Goal: Ask a question

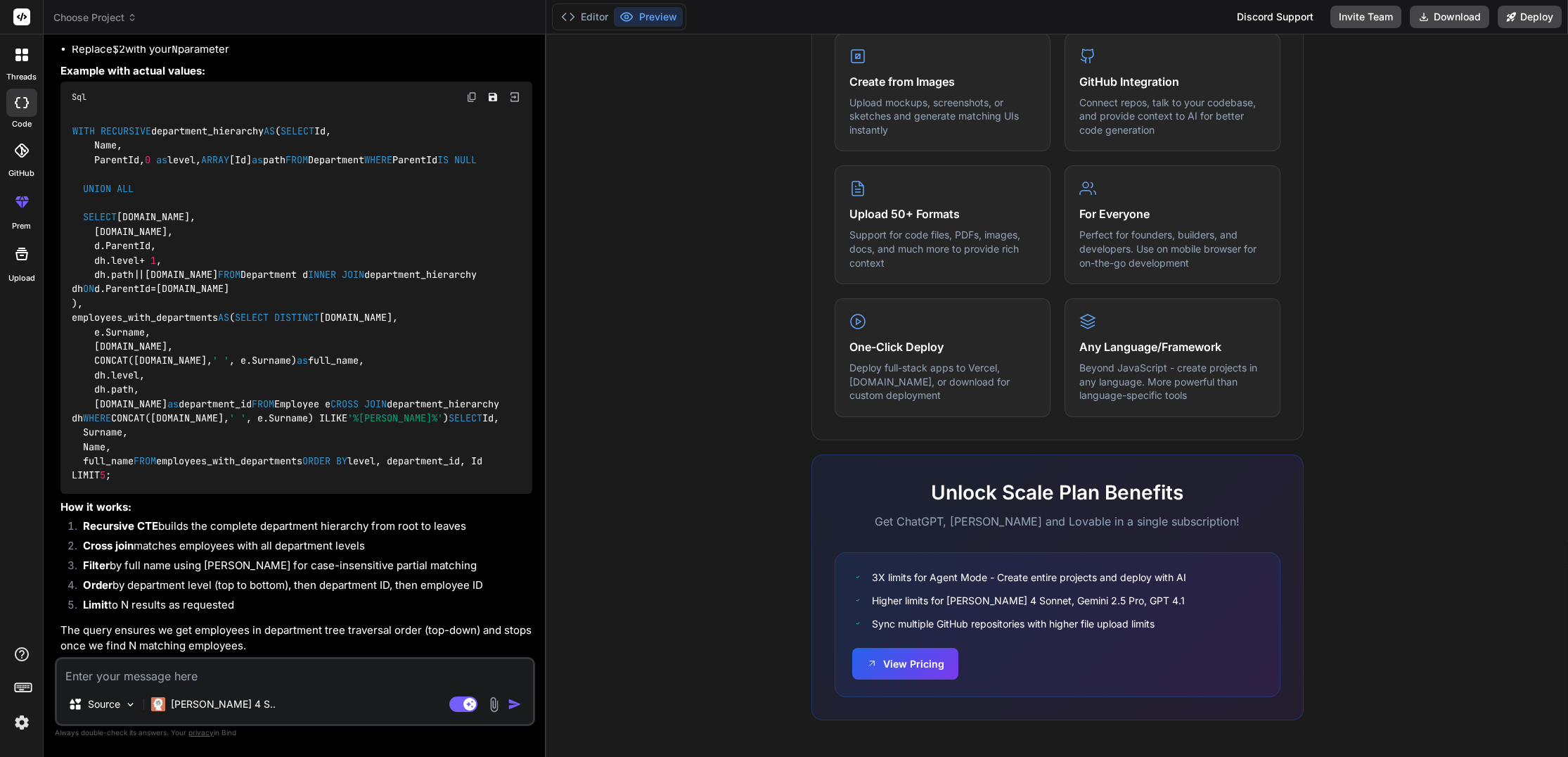
scroll to position [1599, 0]
click at [218, 670] on textarea at bounding box center [295, 671] width 476 height 25
type textarea "Р"
type textarea "x"
type textarea "Рщ"
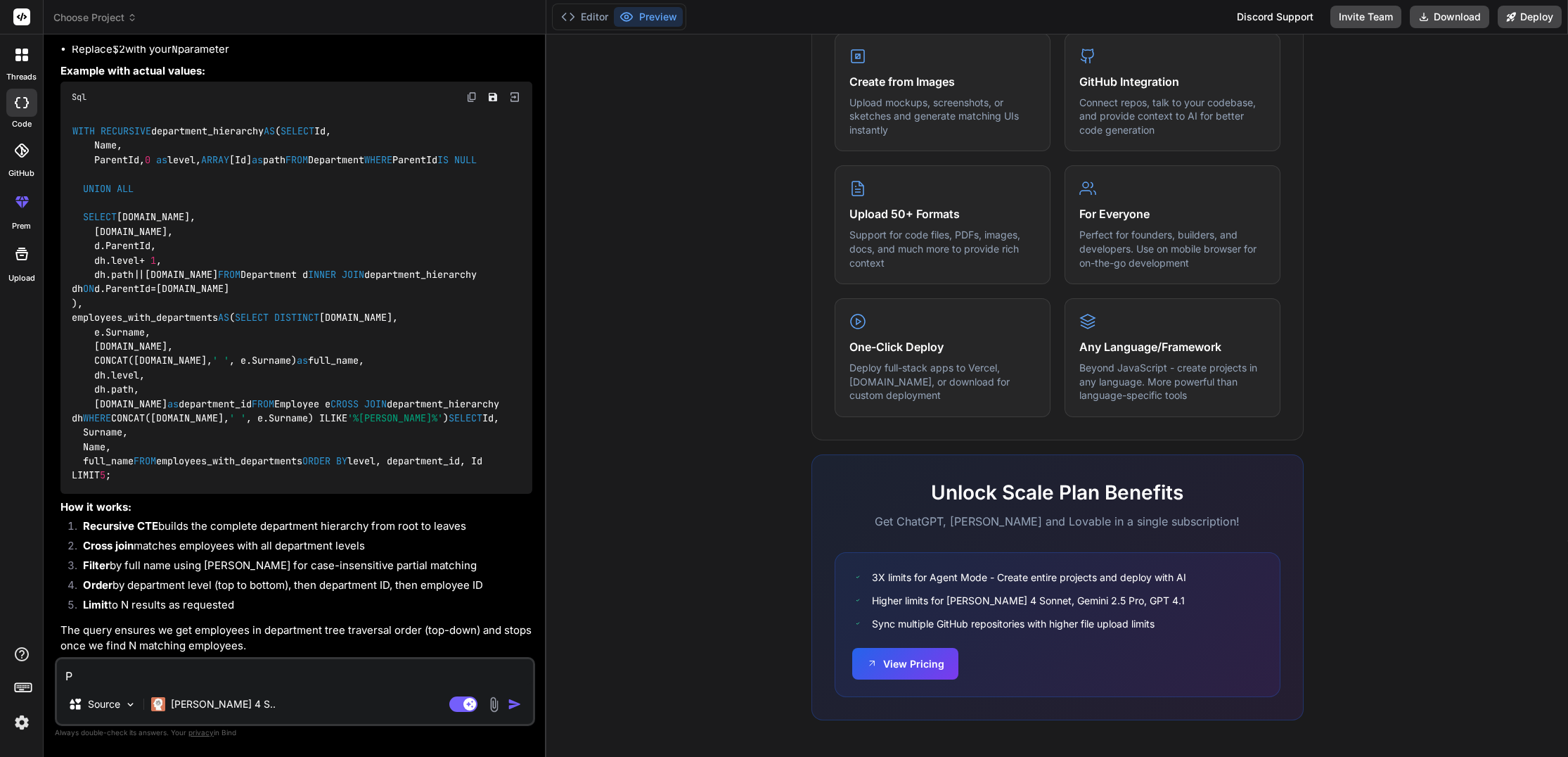
type textarea "x"
type textarea "Рщц"
type textarea "x"
type textarea "Рщ"
type textarea "x"
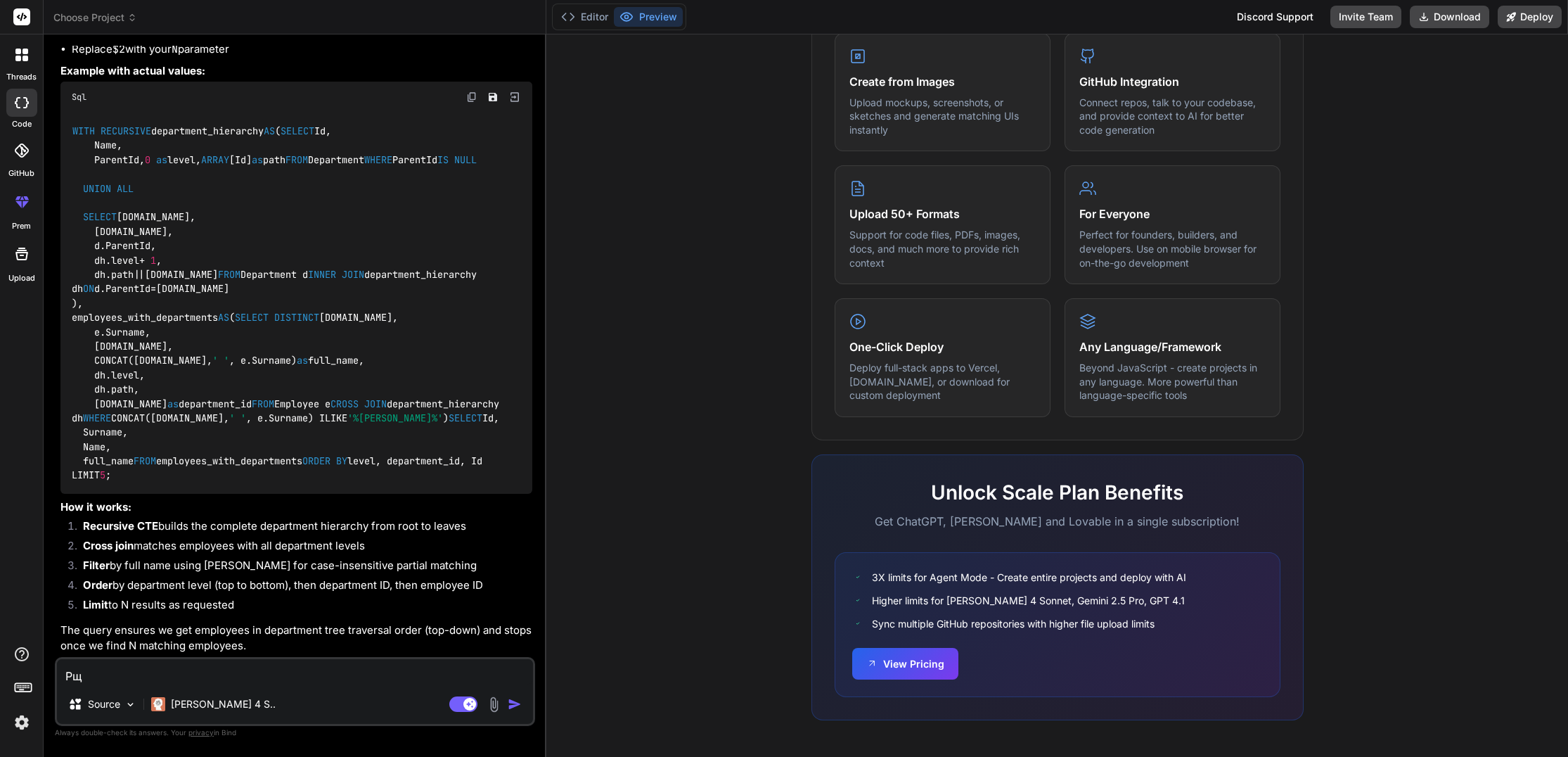
type textarea "Р"
type textarea "x"
type textarea "H"
type textarea "x"
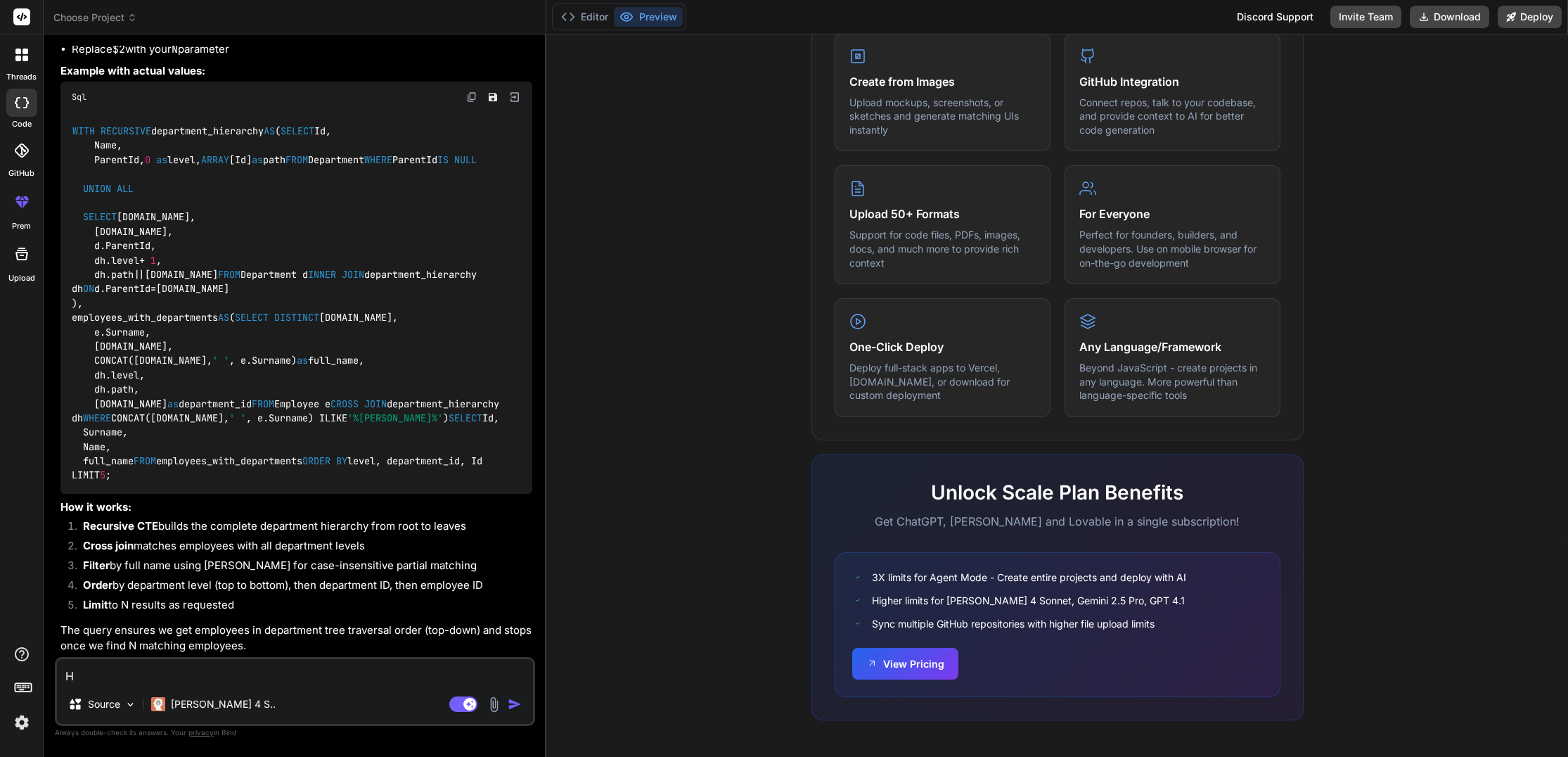
type textarea "Ho"
type textarea "x"
type textarea "How"
type textarea "x"
type textarea "How"
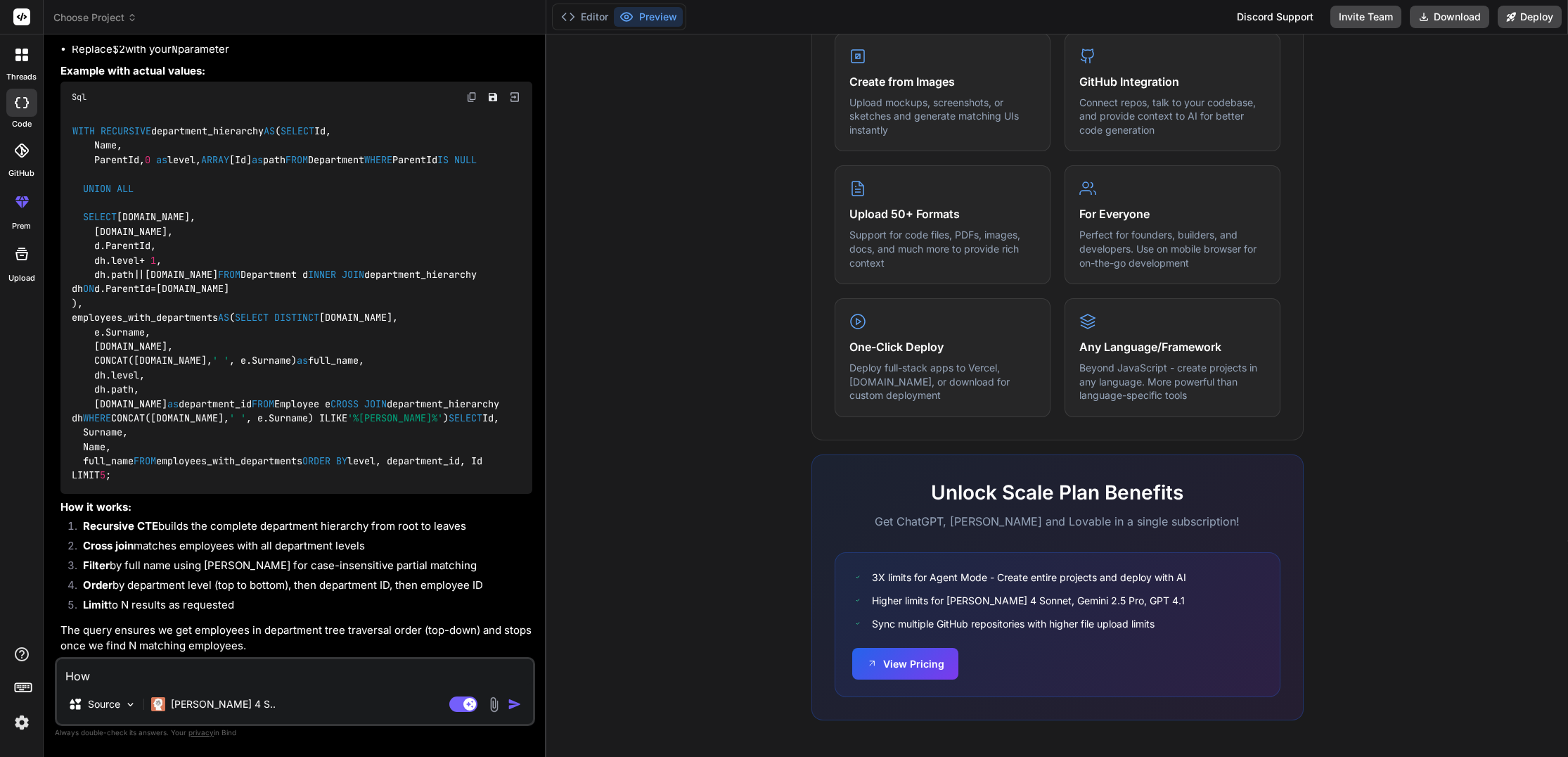
type textarea "x"
type textarea "How t"
type textarea "x"
type textarea "How to"
type textarea "x"
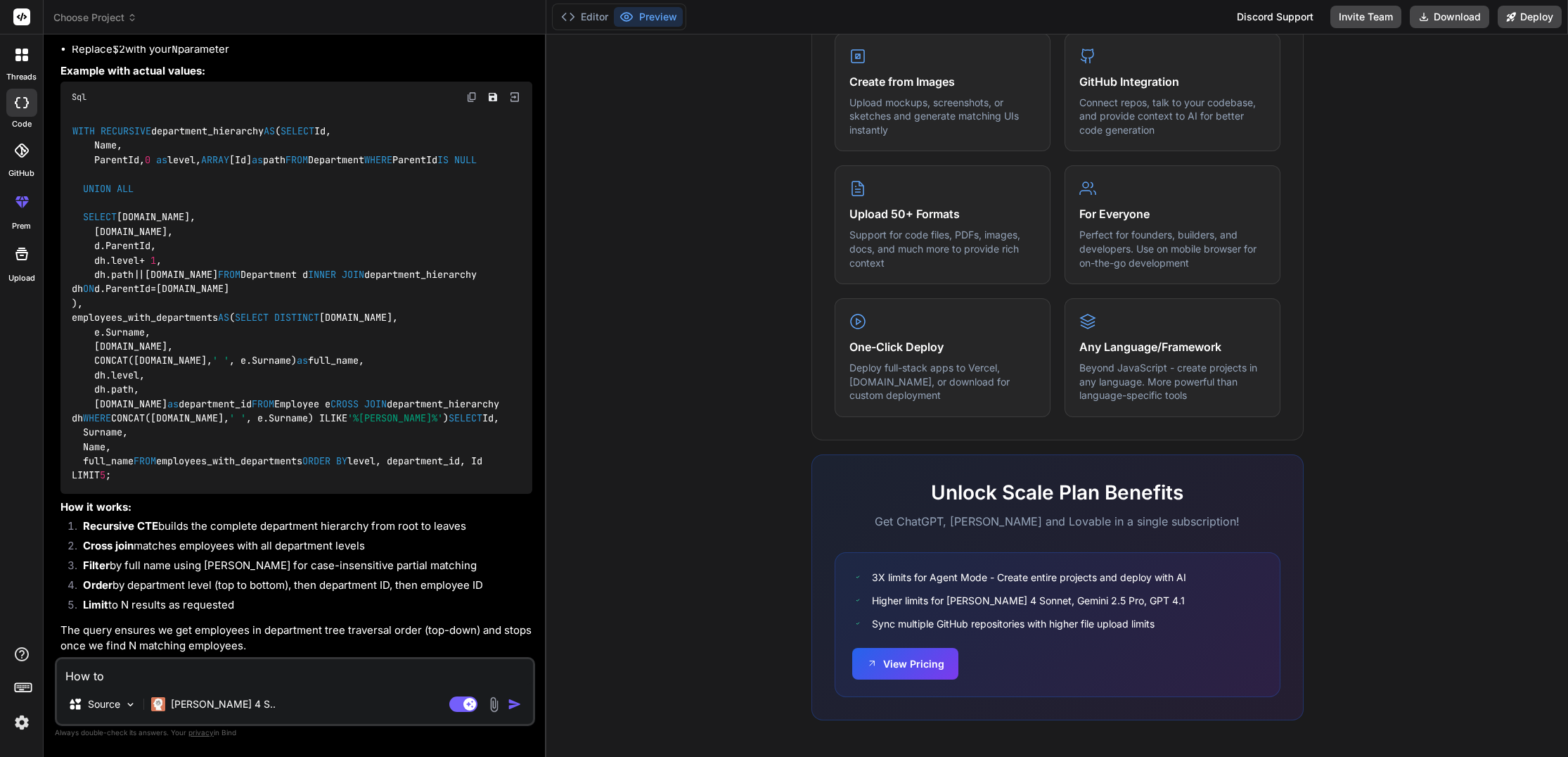
type textarea "How to"
type textarea "x"
type textarea "How to f"
type textarea "x"
type textarea "How to fi"
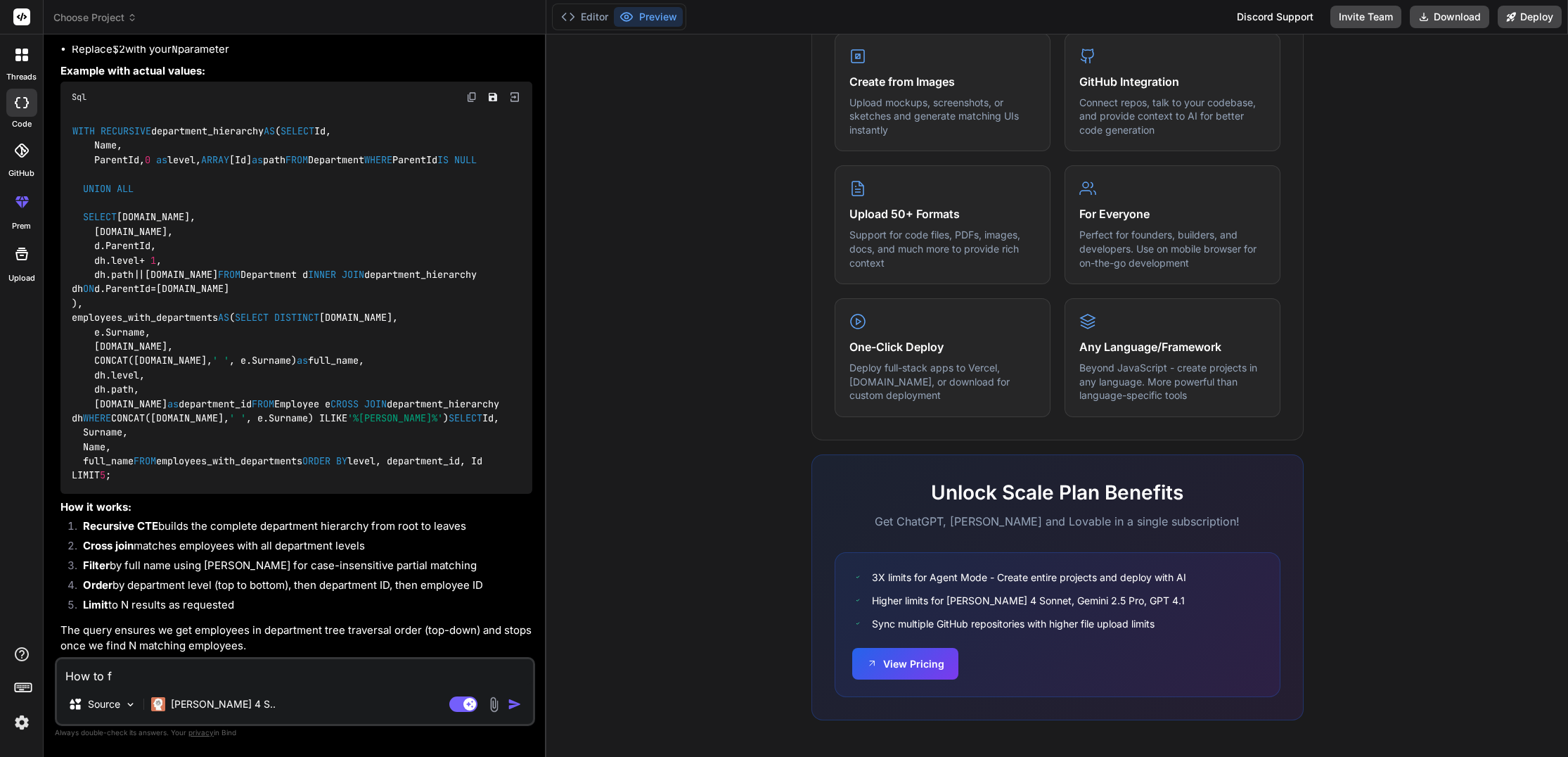
type textarea "x"
type textarea "How to fin"
type textarea "x"
type textarea "How to find"
type textarea "x"
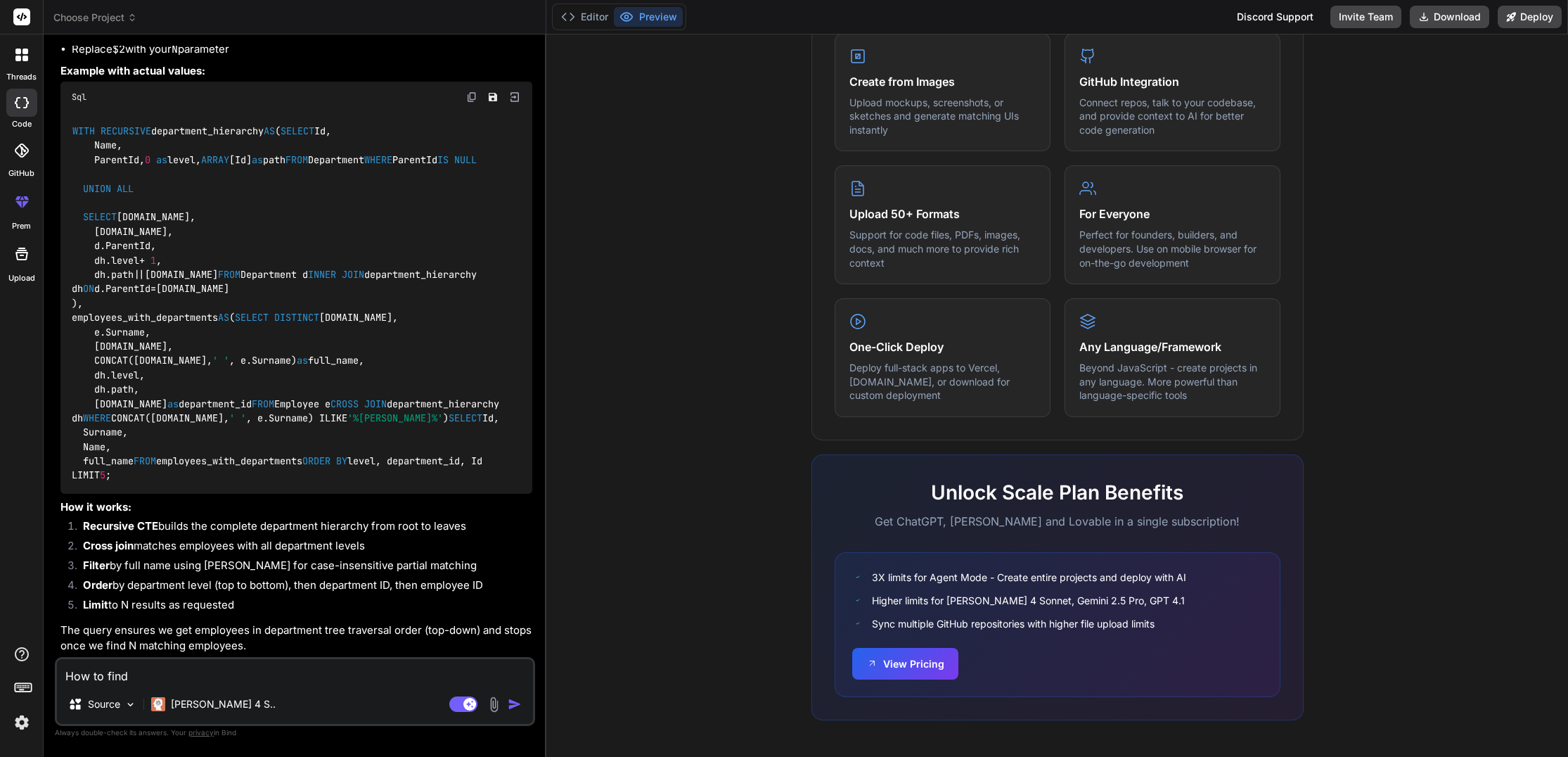
type textarea "How to find"
type textarea "x"
type textarea "How to find a"
type textarea "x"
type textarea "How to find a"
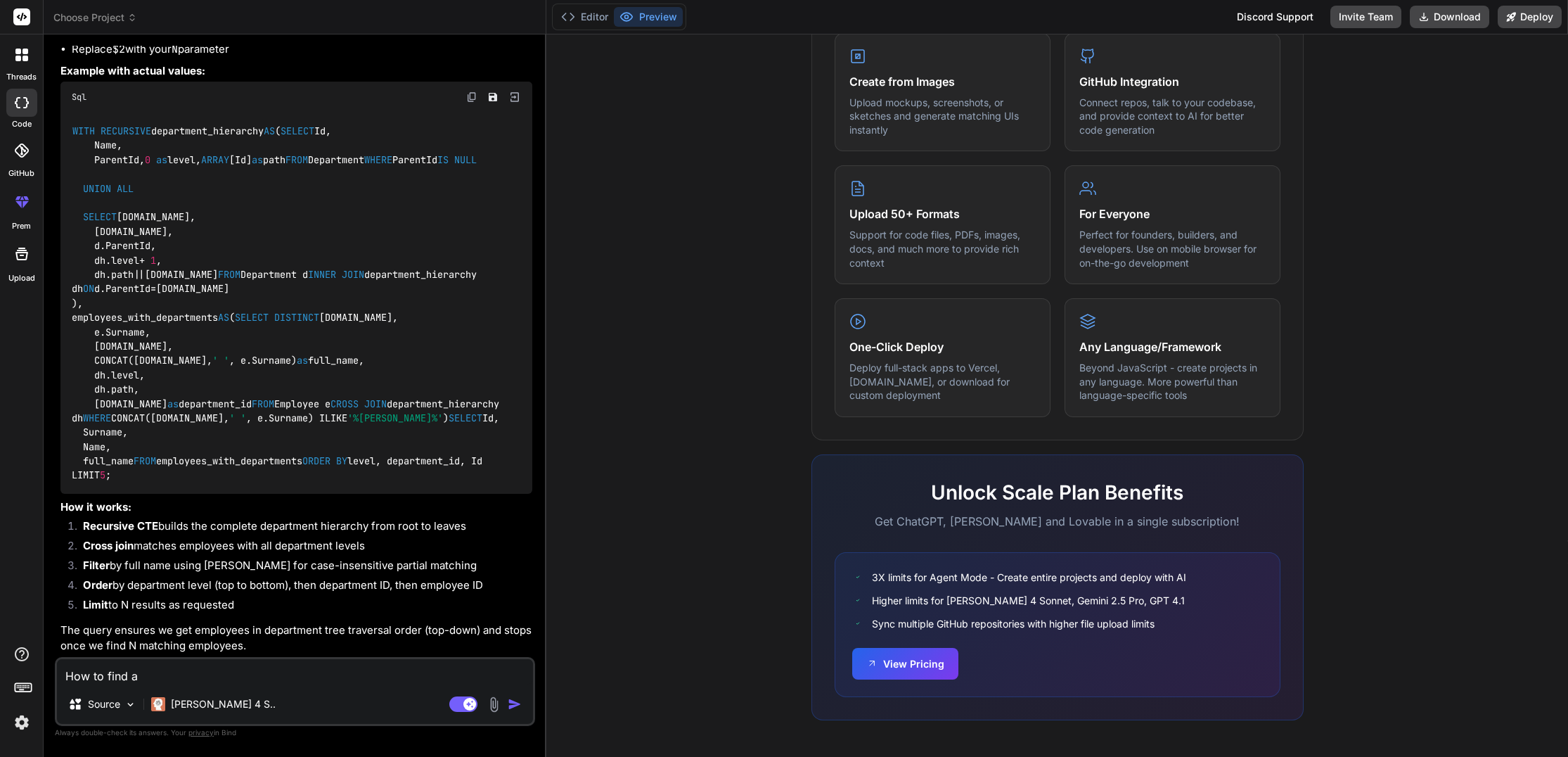
type textarea "x"
type textarea "How to find a d"
type textarea "x"
type textarea "How to find a di"
type textarea "x"
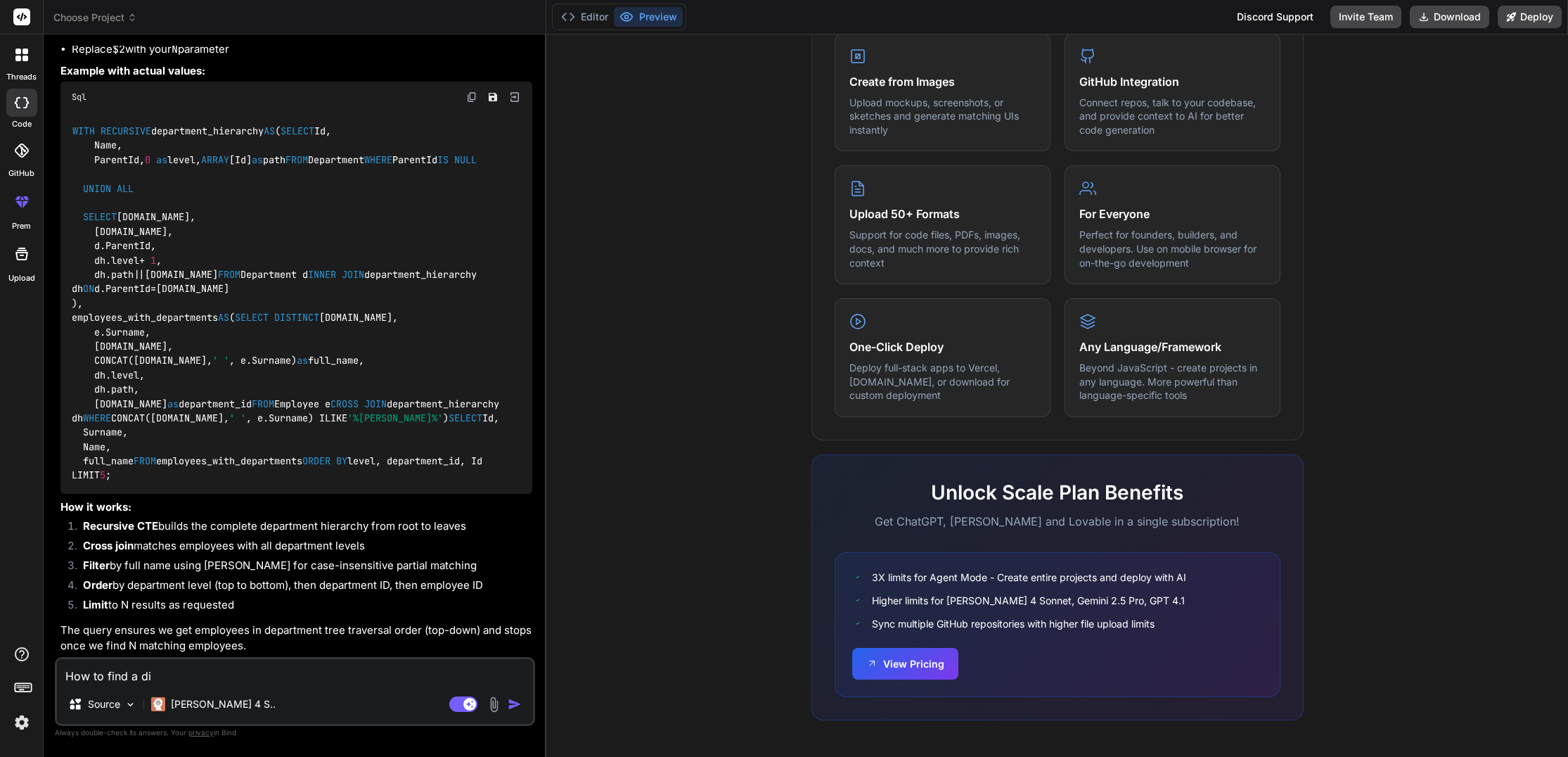
type textarea "How to find a dis"
type textarea "x"
type textarea "How to find a dist"
type textarea "x"
type textarea "How to find a dista"
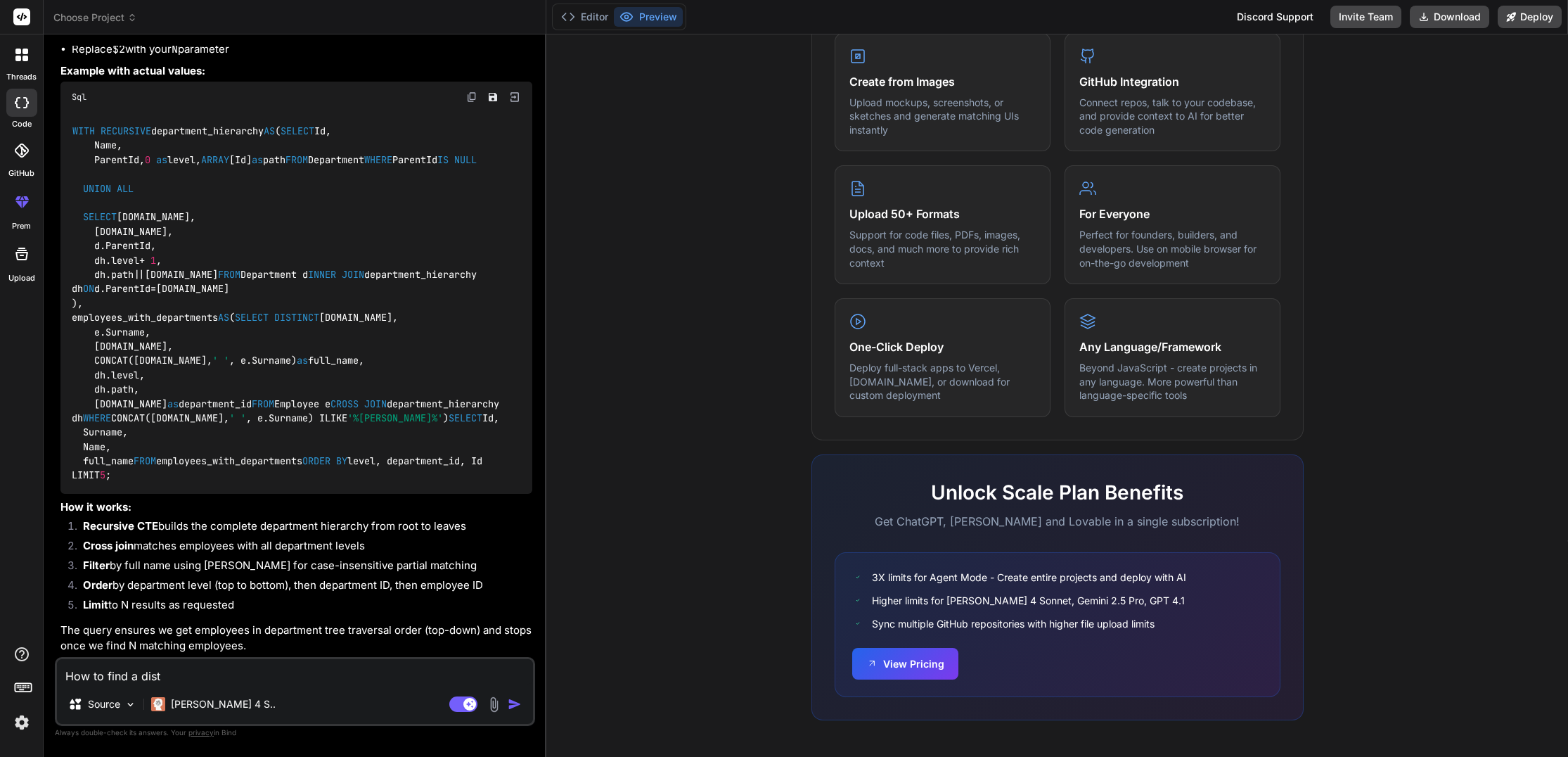
type textarea "x"
type textarea "How to find a distan"
type textarea "x"
type textarea "How to find a distanc"
type textarea "x"
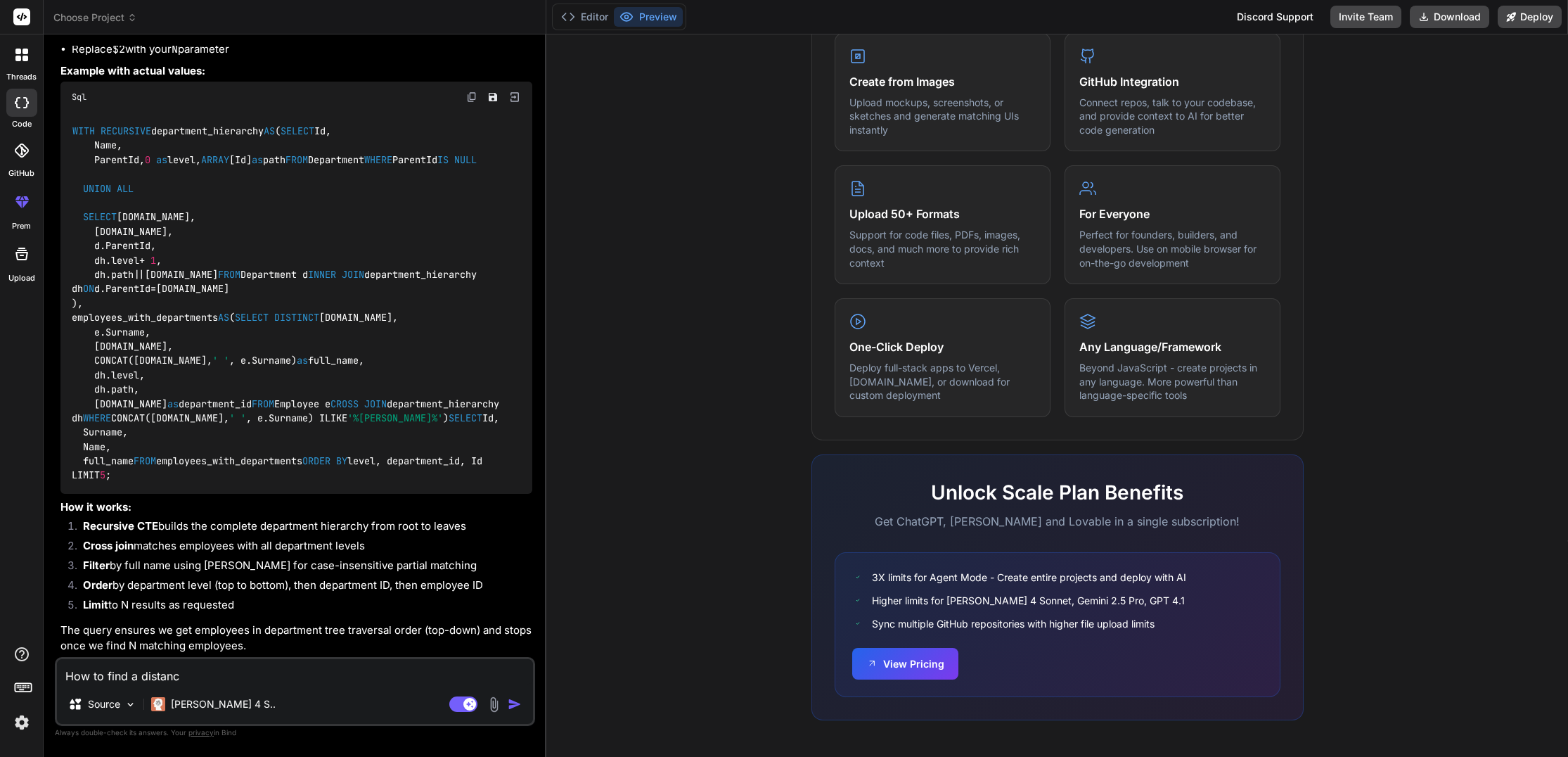
type textarea "How to find a distance"
type textarea "x"
type textarea "How to find a distance"
type textarea "x"
type textarea "How to find a distance b"
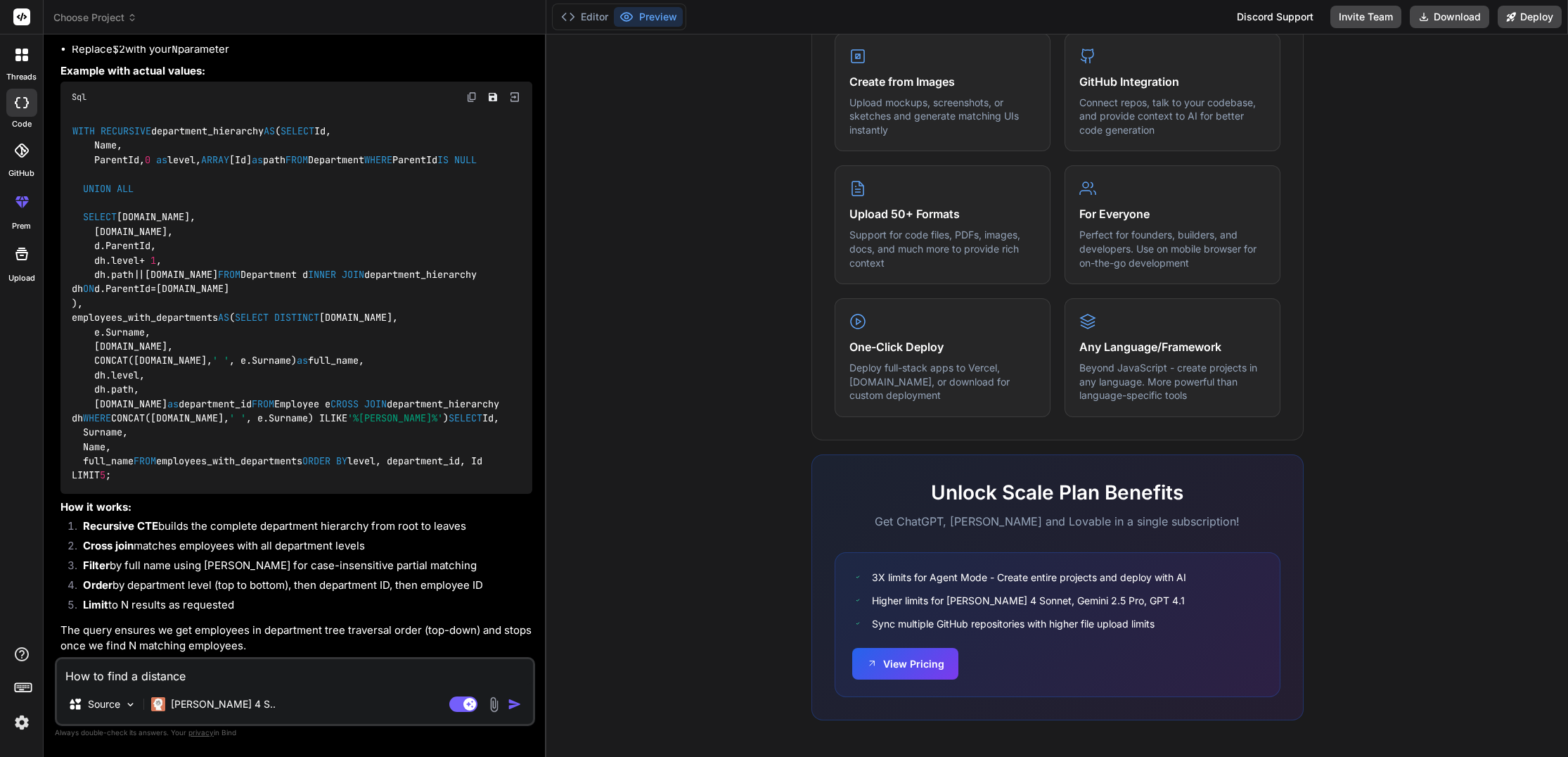
type textarea "x"
type textarea "How to find a distance be"
type textarea "x"
type textarea "How to find a distance bet"
type textarea "x"
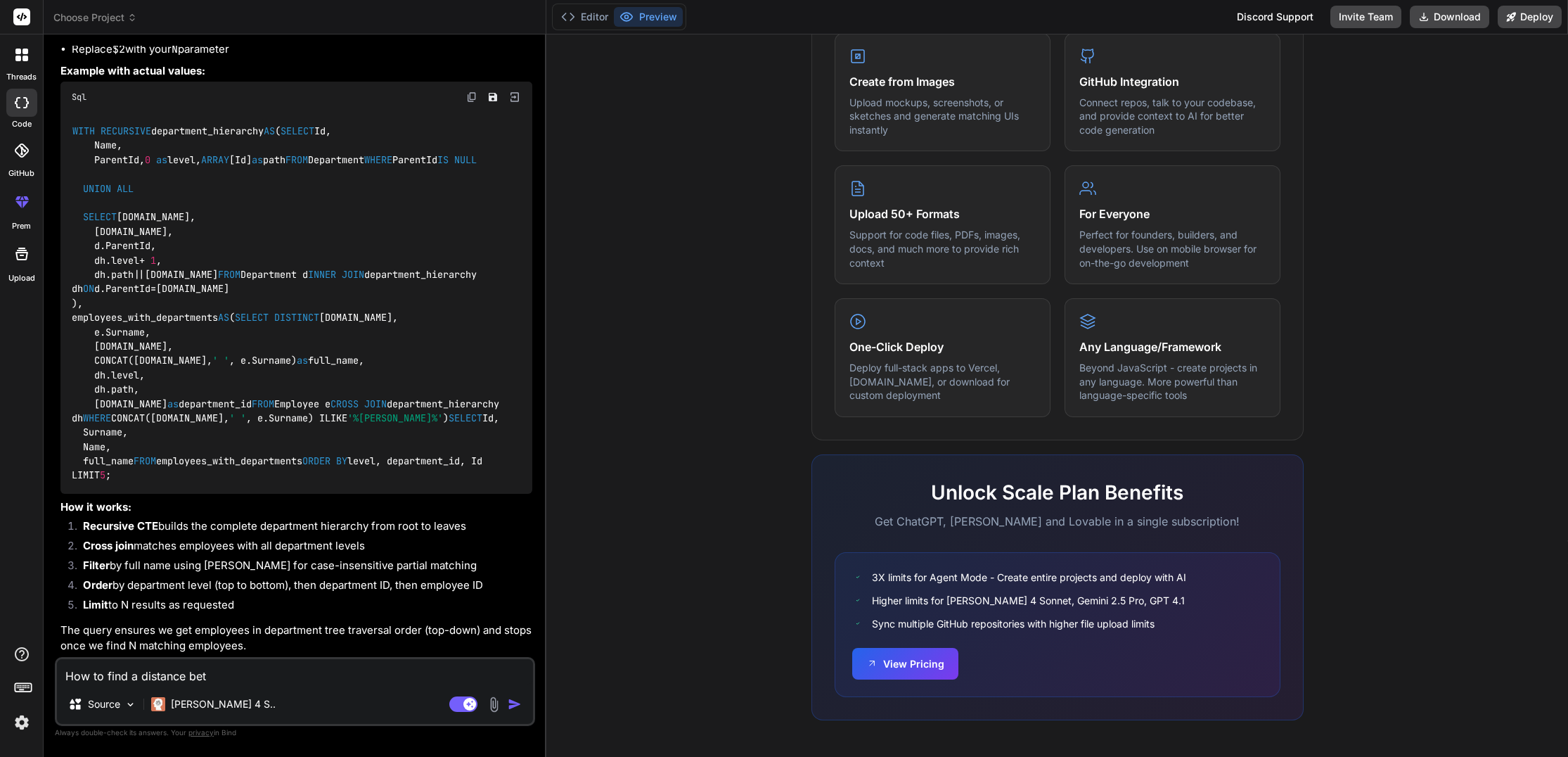
type textarea "How to find a distance betw"
type textarea "x"
type textarea "How to find a distance betwe"
type textarea "x"
type textarea "How to find a distance betwee"
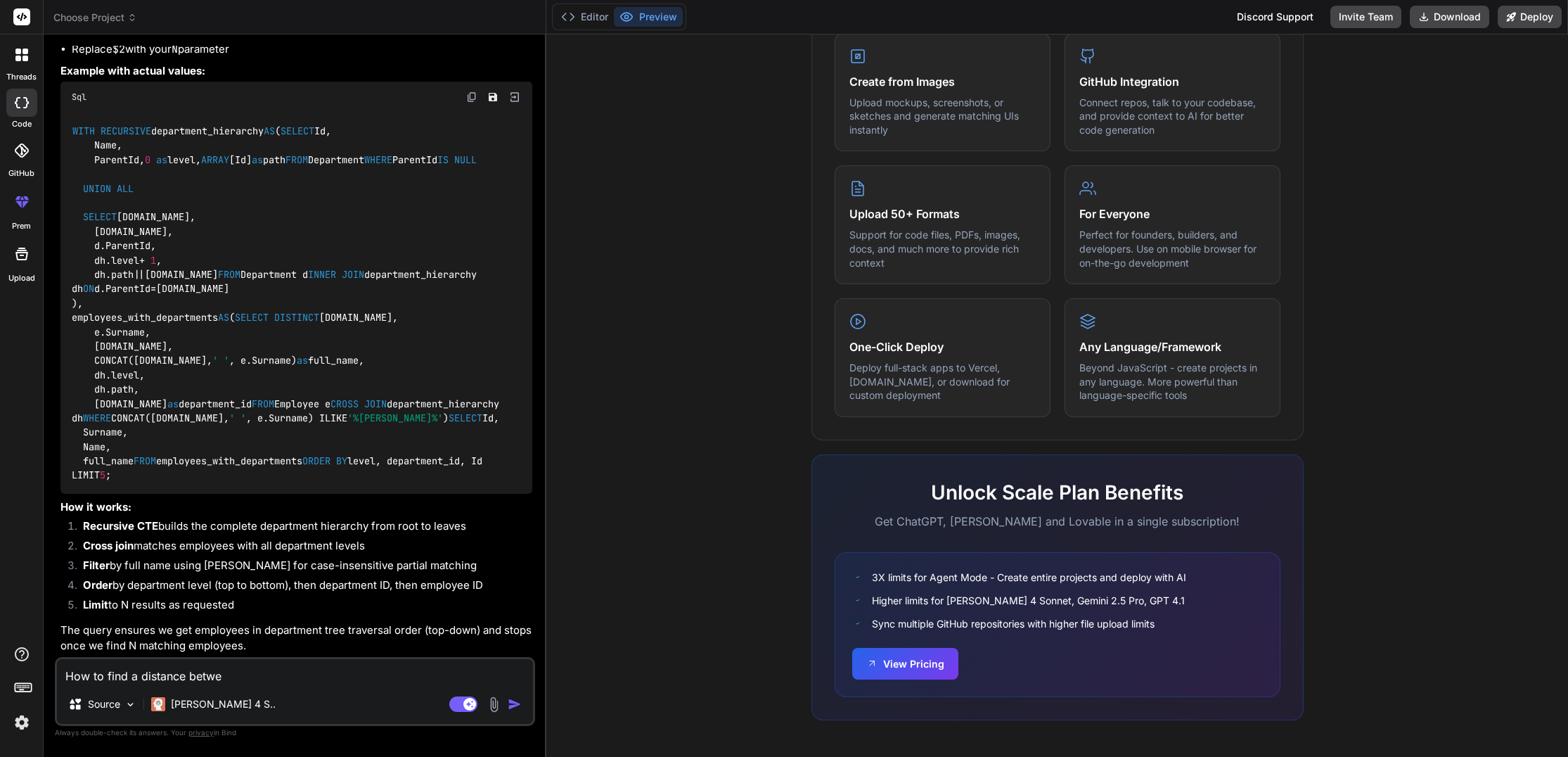
type textarea "x"
type textarea "How to find a distance between"
type textarea "x"
type textarea "How to find a distance between"
type textarea "x"
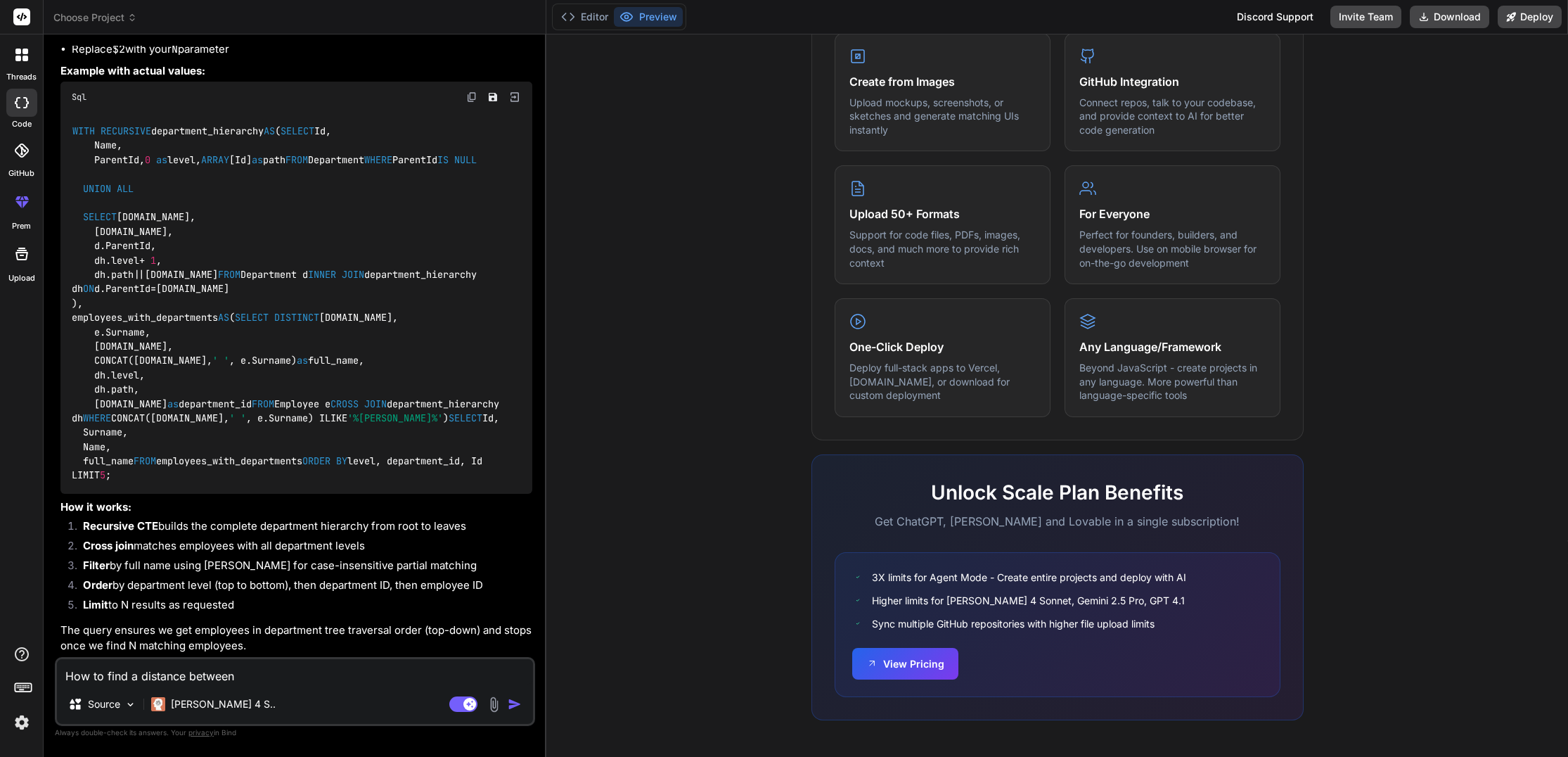
type textarea "How to find a distance between t"
type textarea "x"
type textarea "How to find a distance between th"
type textarea "x"
type textarea "How to find a distance between t"
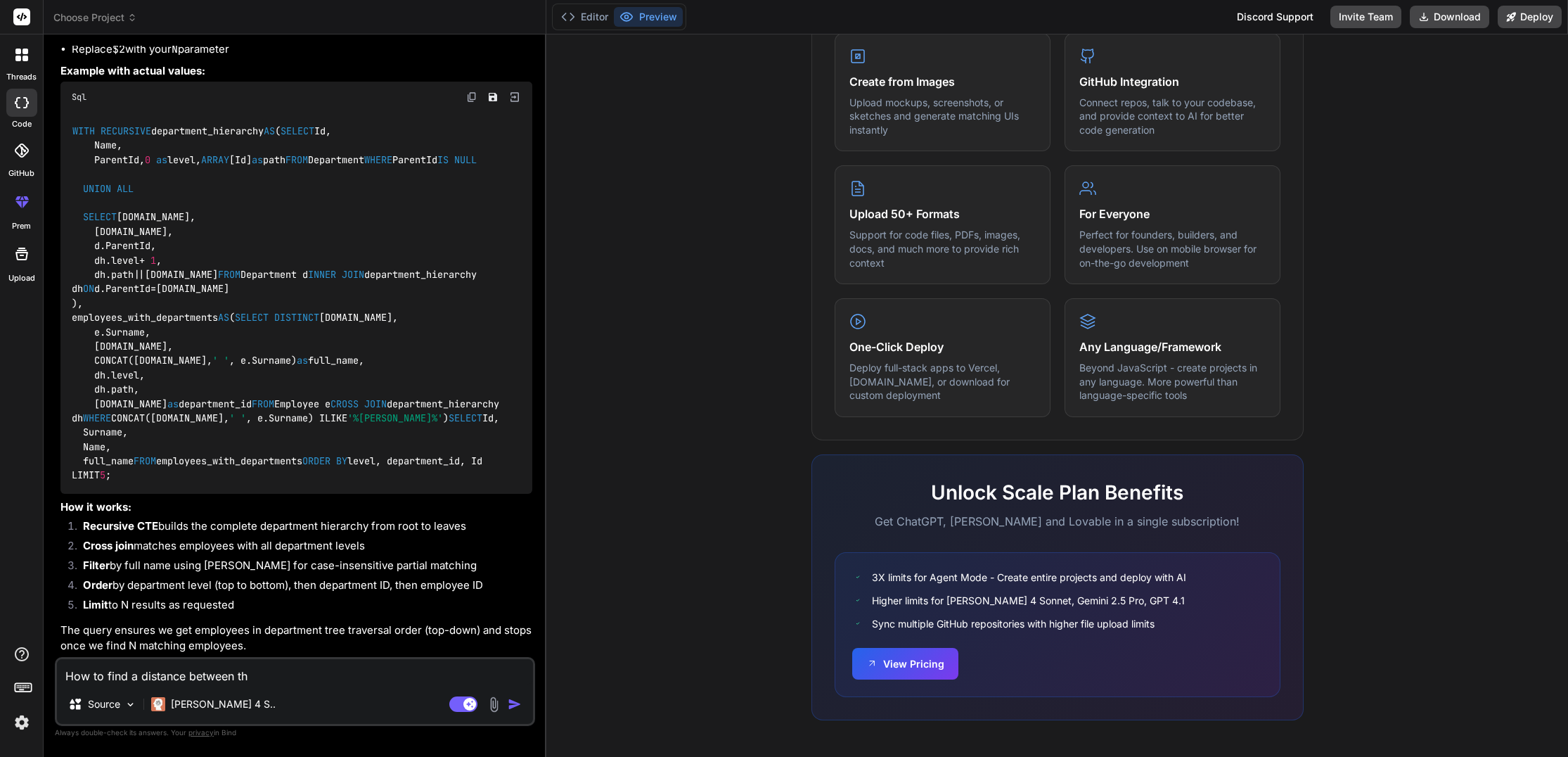
type textarea "x"
type textarea "How to find a distance between tw"
type textarea "x"
type textarea "How to find a distance between two"
type textarea "x"
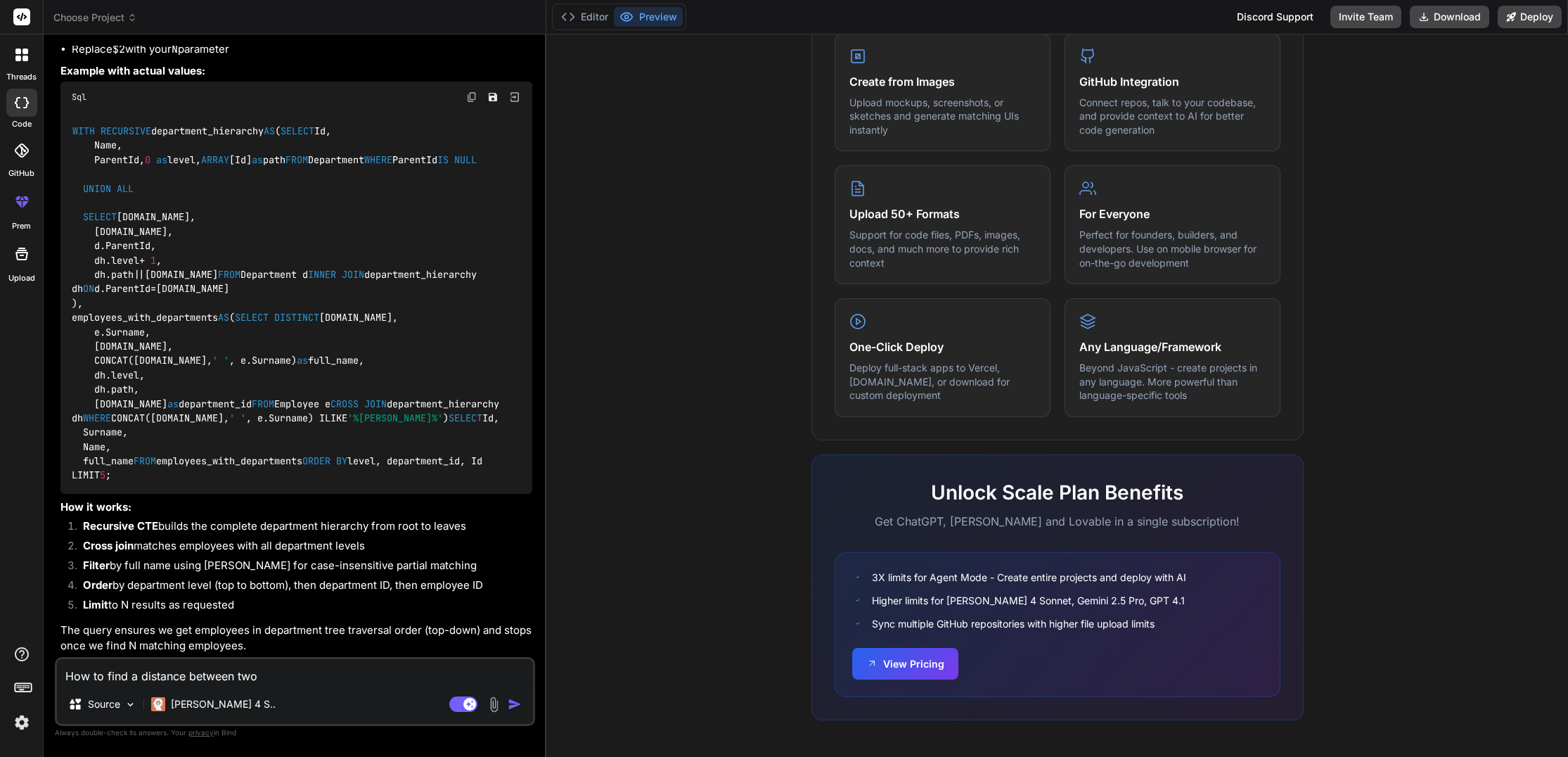
type textarea "How to find a distance between two"
type textarea "x"
type textarea "How to find a distance between two n"
type textarea "x"
type textarea "How to find a distance between two no"
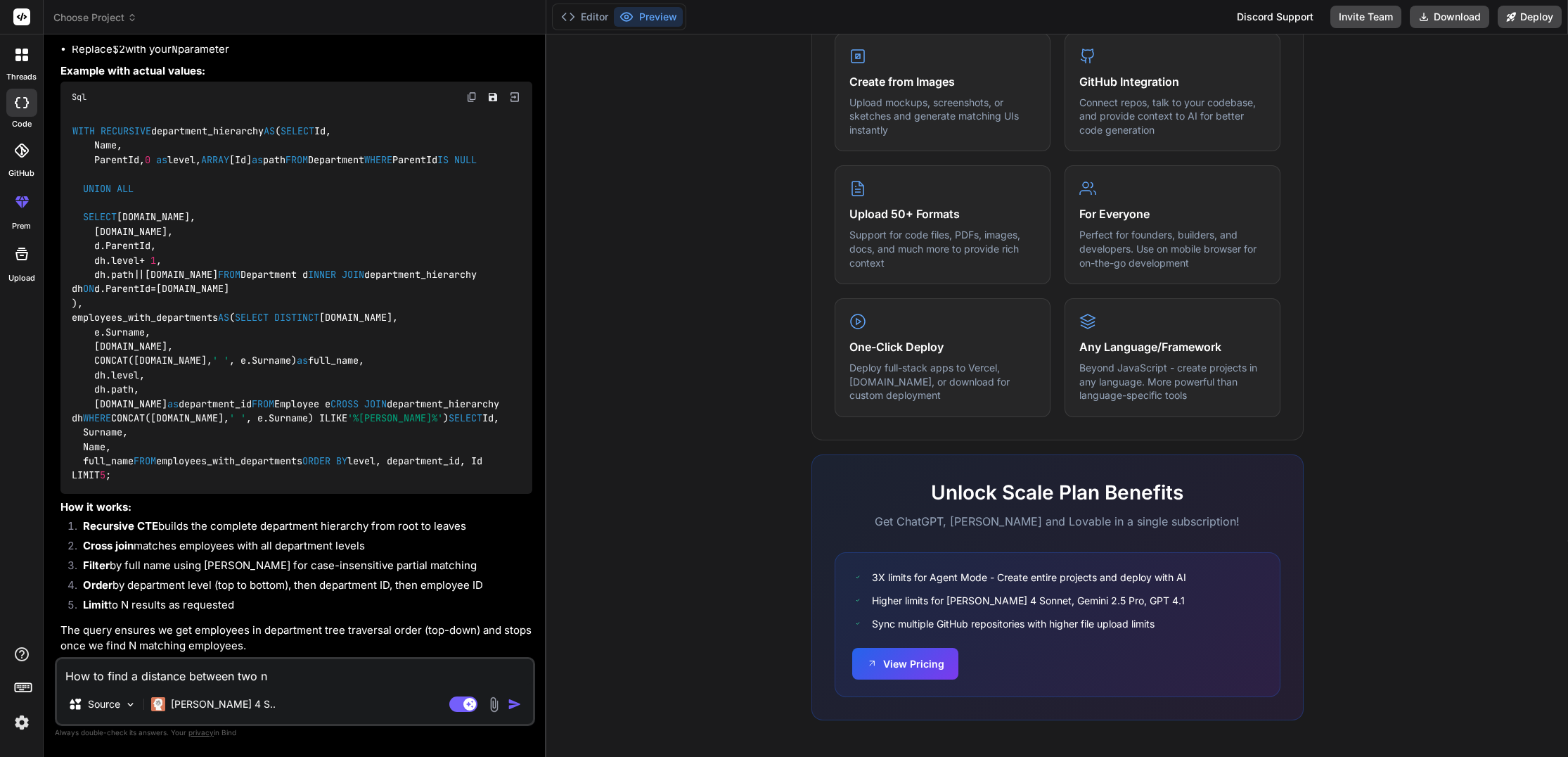
type textarea "x"
type textarea "How to find a distance between two nod"
type textarea "x"
type textarea "How to find a distance between two node"
type textarea "x"
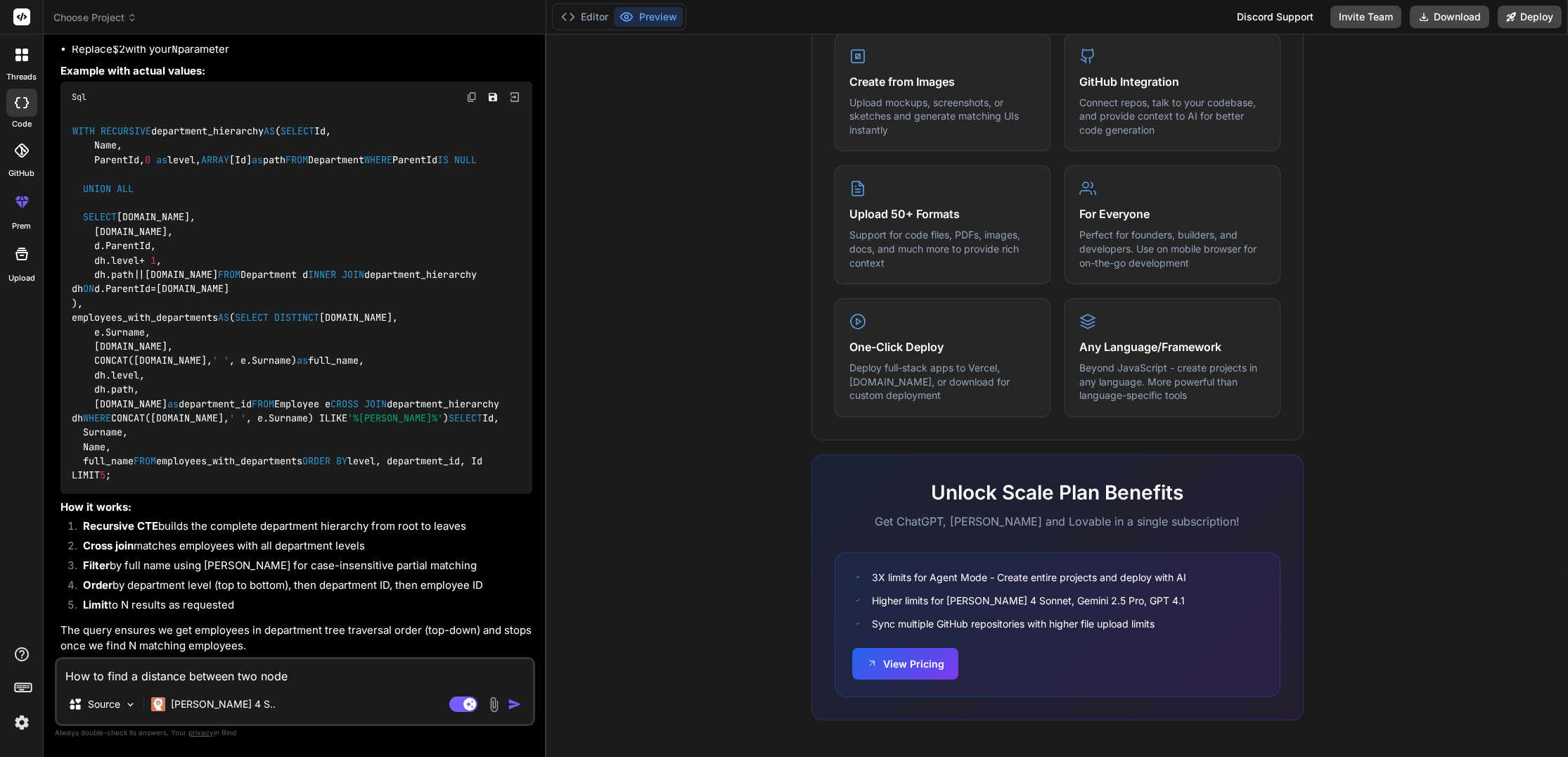
type textarea "How to find a distance between two nodes"
type textarea "x"
type textarea "How to find a distance between two nodes"
type textarea "x"
type textarea "How to find a distance between two nodes o"
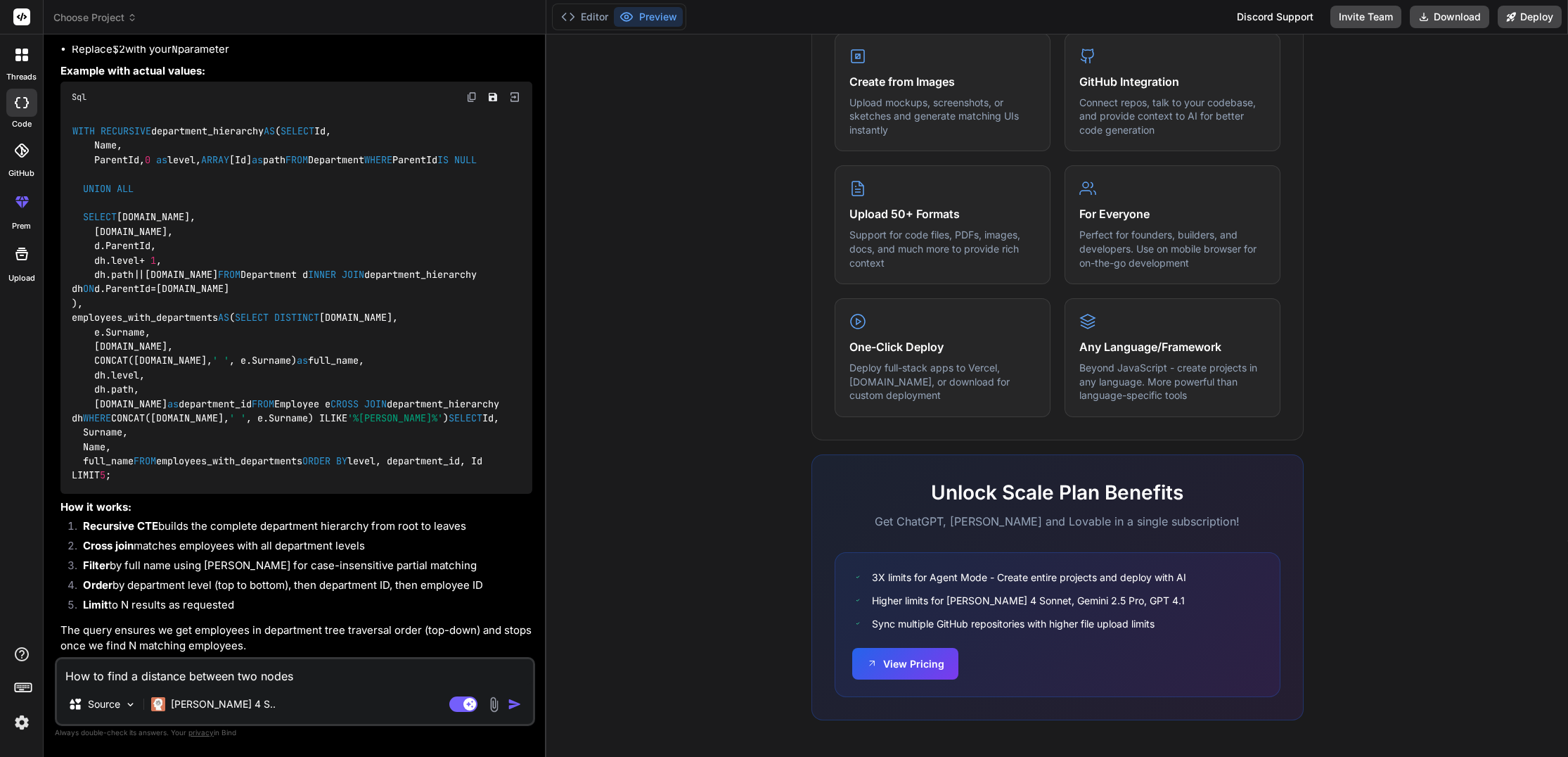
type textarea "x"
type textarea "How to find a distance between two nodes of"
type textarea "x"
type textarea "How to find a distance between two nodes of"
type textarea "x"
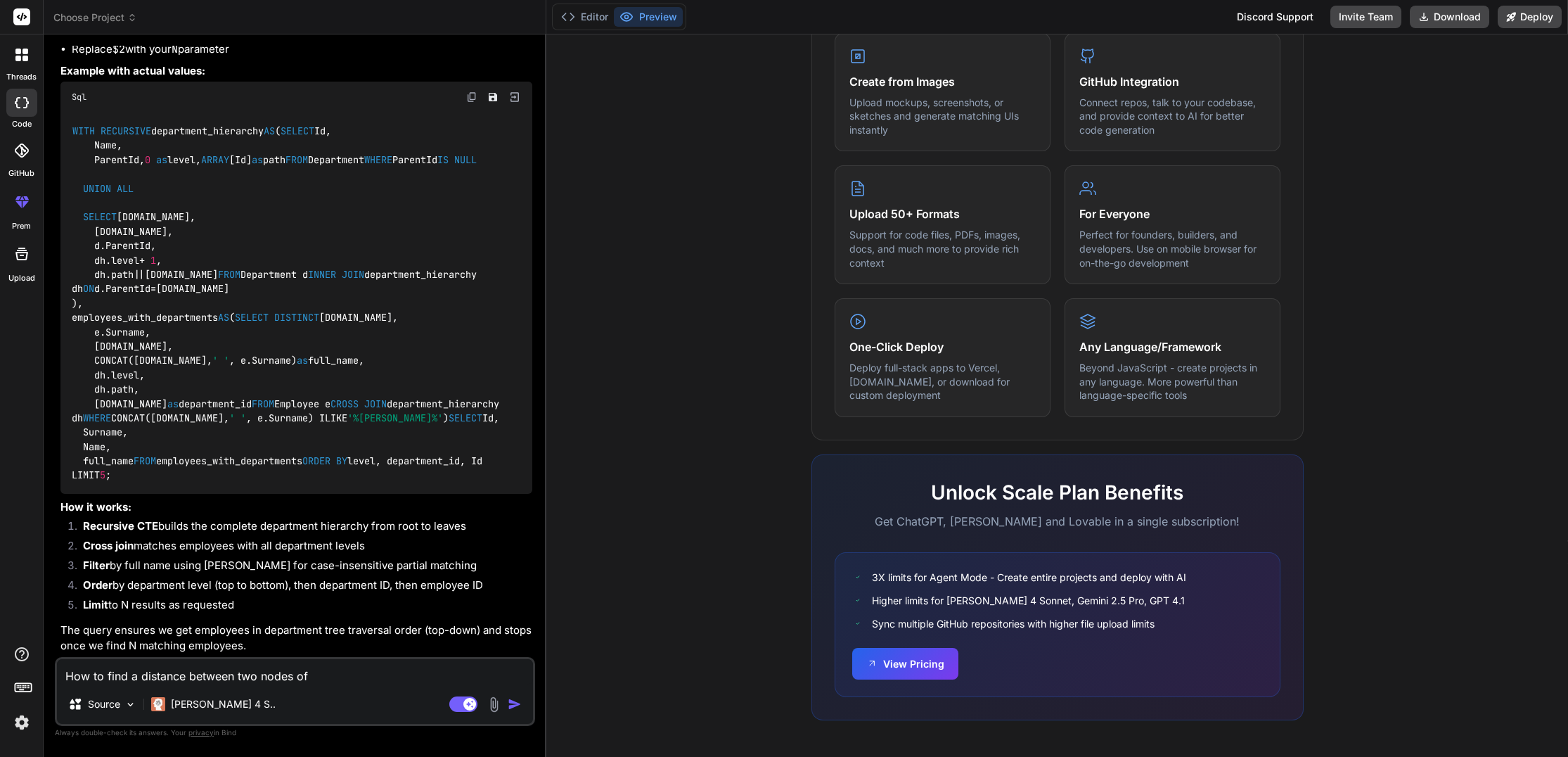
type textarea "How to find a distance between two nodes of a"
type textarea "x"
type textarea "How to find a distance between two nodes of a"
type textarea "x"
type textarea "How to find a distance between two nodes of a t"
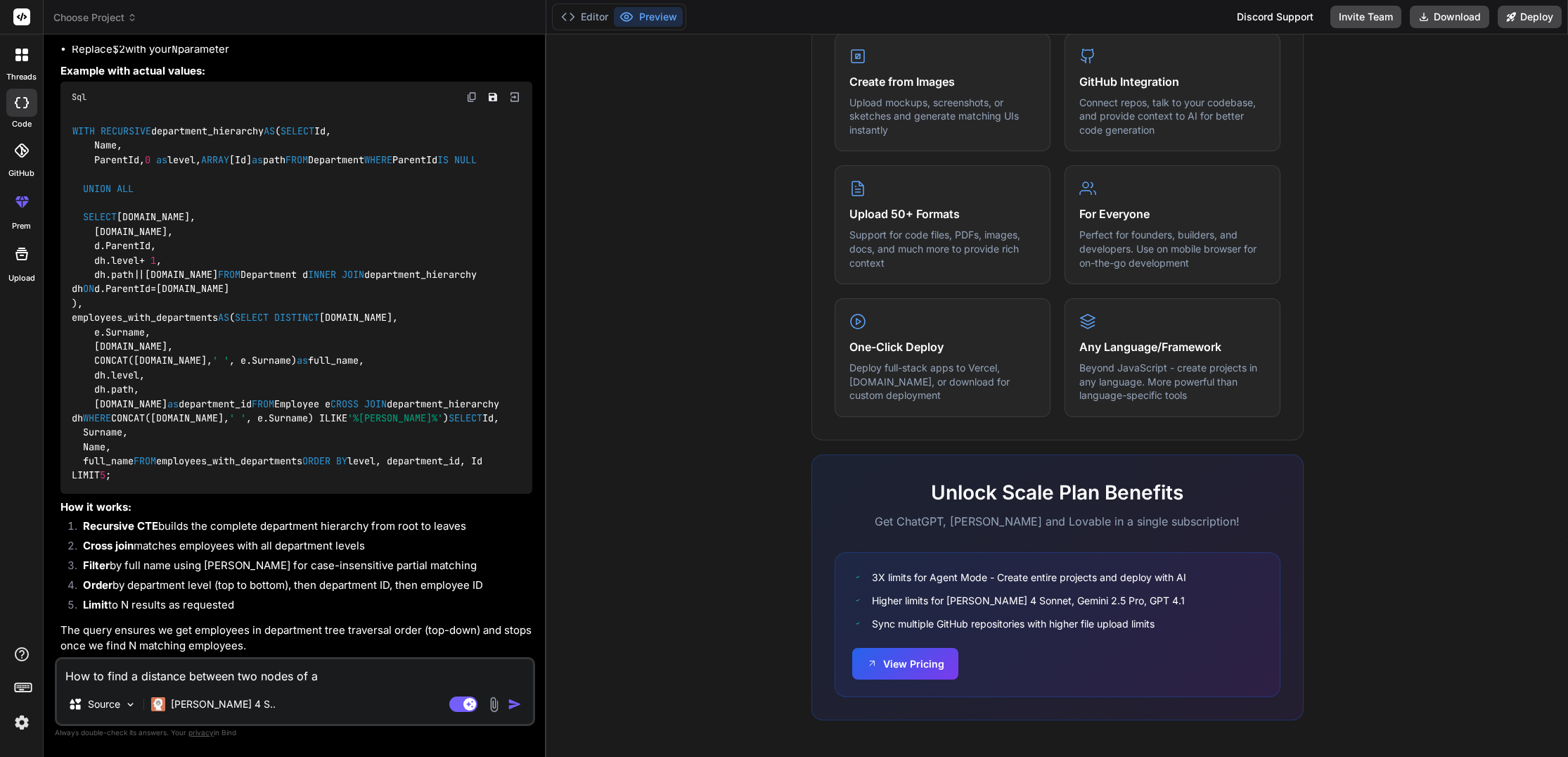
type textarea "x"
type textarea "How to find a distance between two nodes of a tr"
type textarea "x"
type textarea "How to find a distance between two nodes of a tre"
type textarea "x"
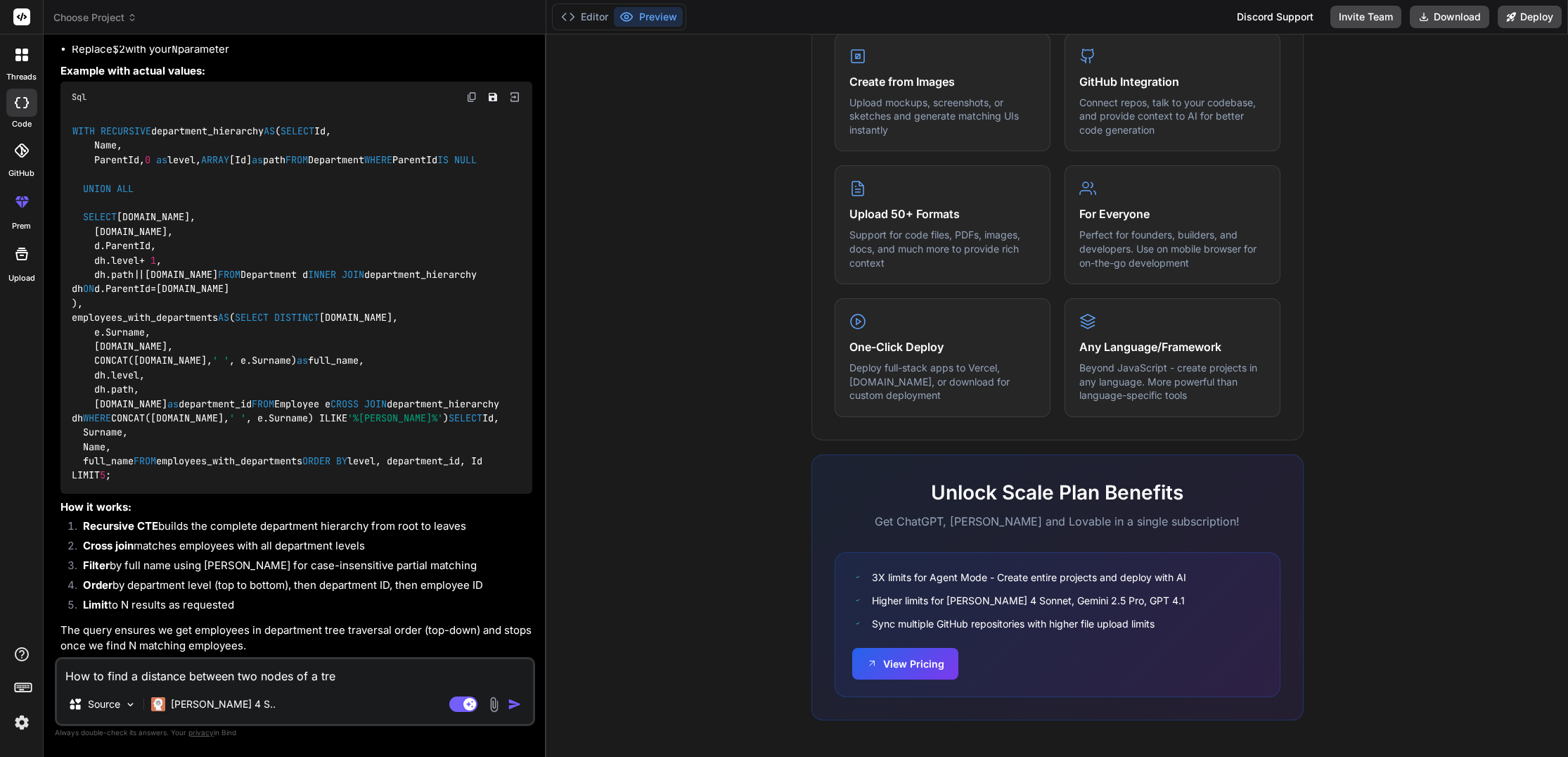
type textarea "How to find a distance between two nodes of a tree"
type textarea "x"
type textarea "How to find a distance between two nodes of a tree"
type textarea "x"
type textarea "How to find a distance between two nodes of a tree i"
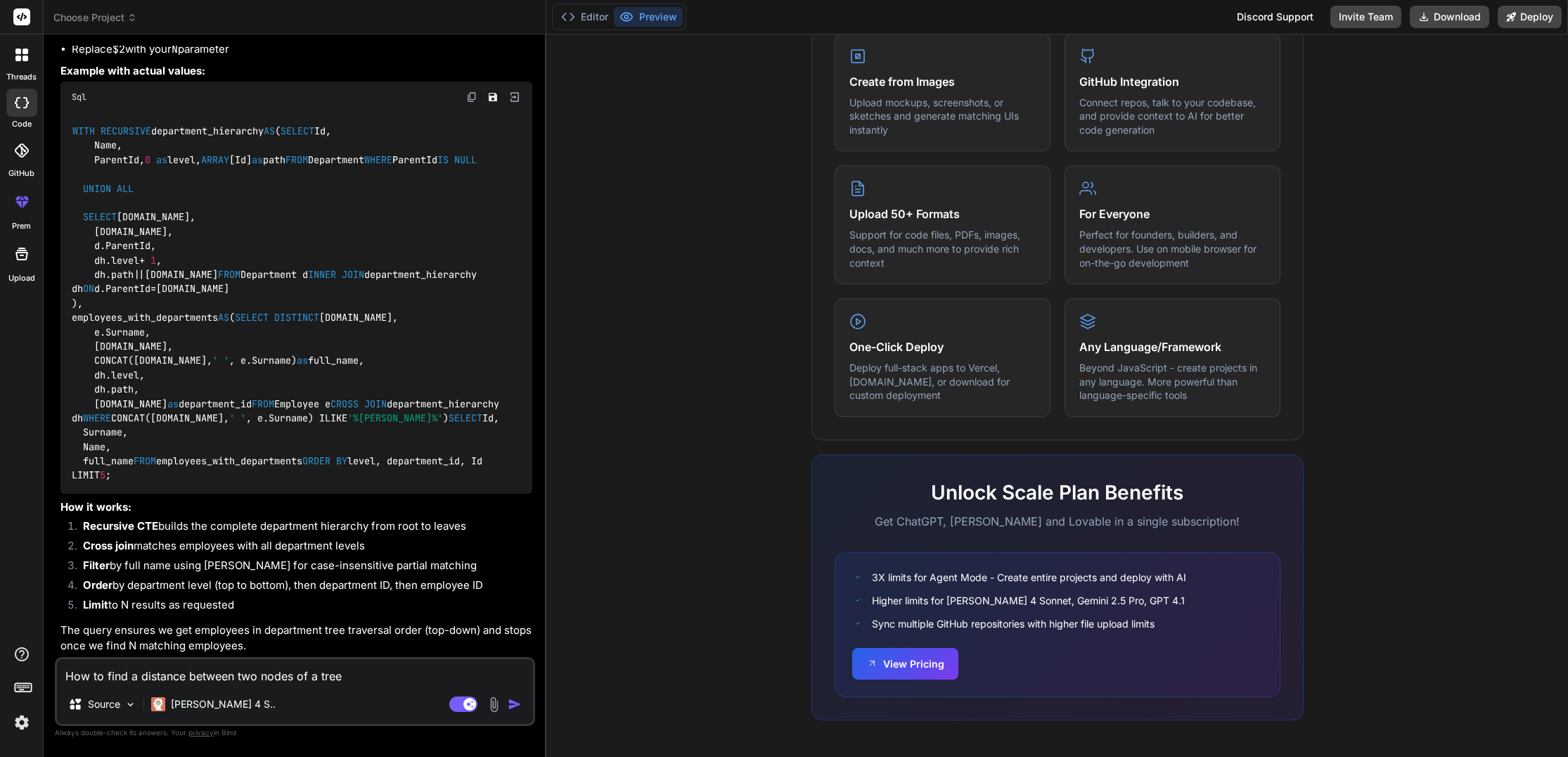
type textarea "x"
type textarea "How to find a distance between two nodes of a tree in"
type textarea "x"
type textarea "How to find a distance between two nodes of a tree in"
type textarea "x"
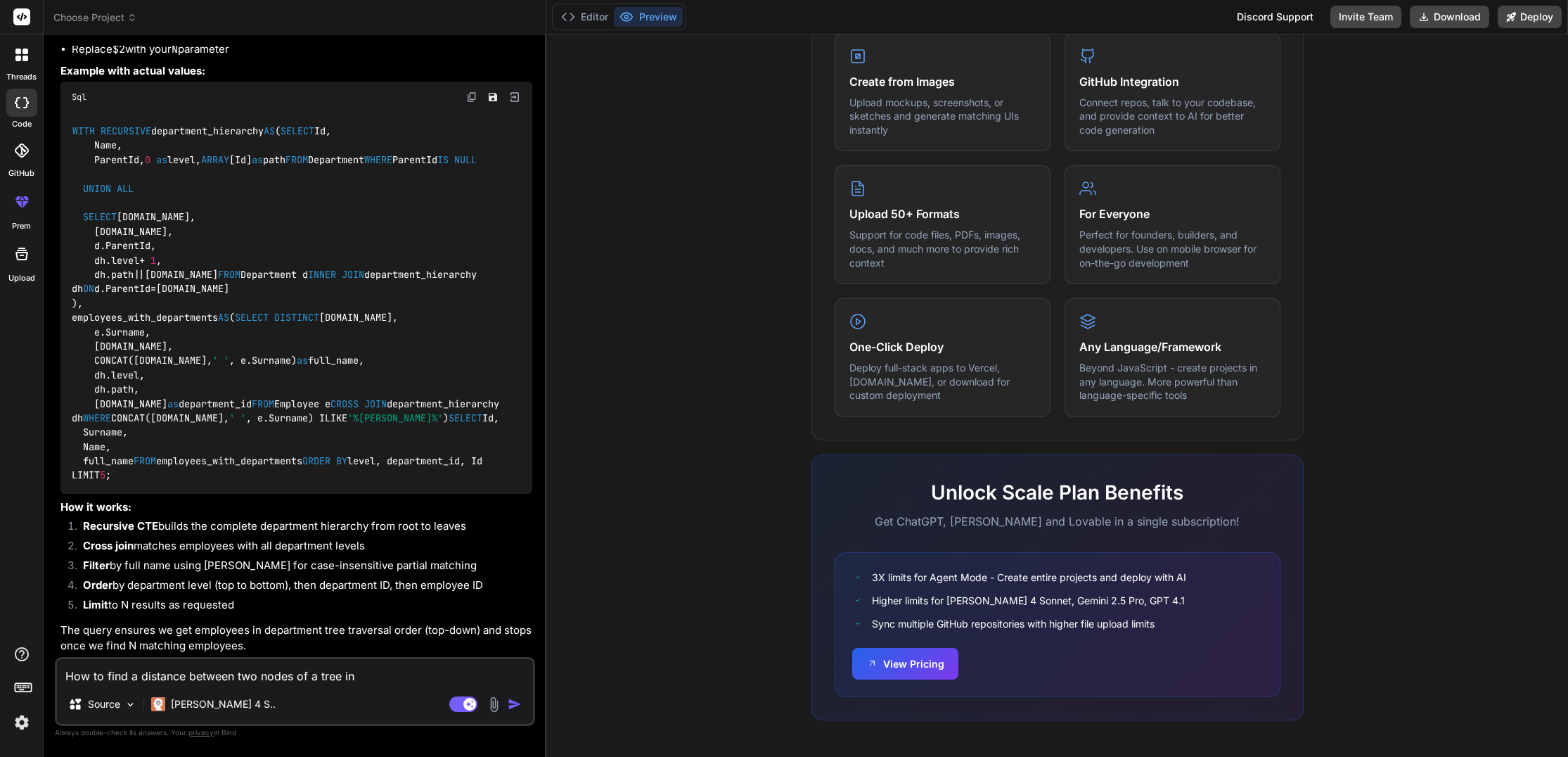
type textarea "How to find a distance between two nodes of a tree in P"
type textarea "x"
type textarea "How to find a distance between two nodes of a tree in Po"
type textarea "x"
type textarea "How to find a distance between two nodes of a tree in [GEOGRAPHIC_DATA]"
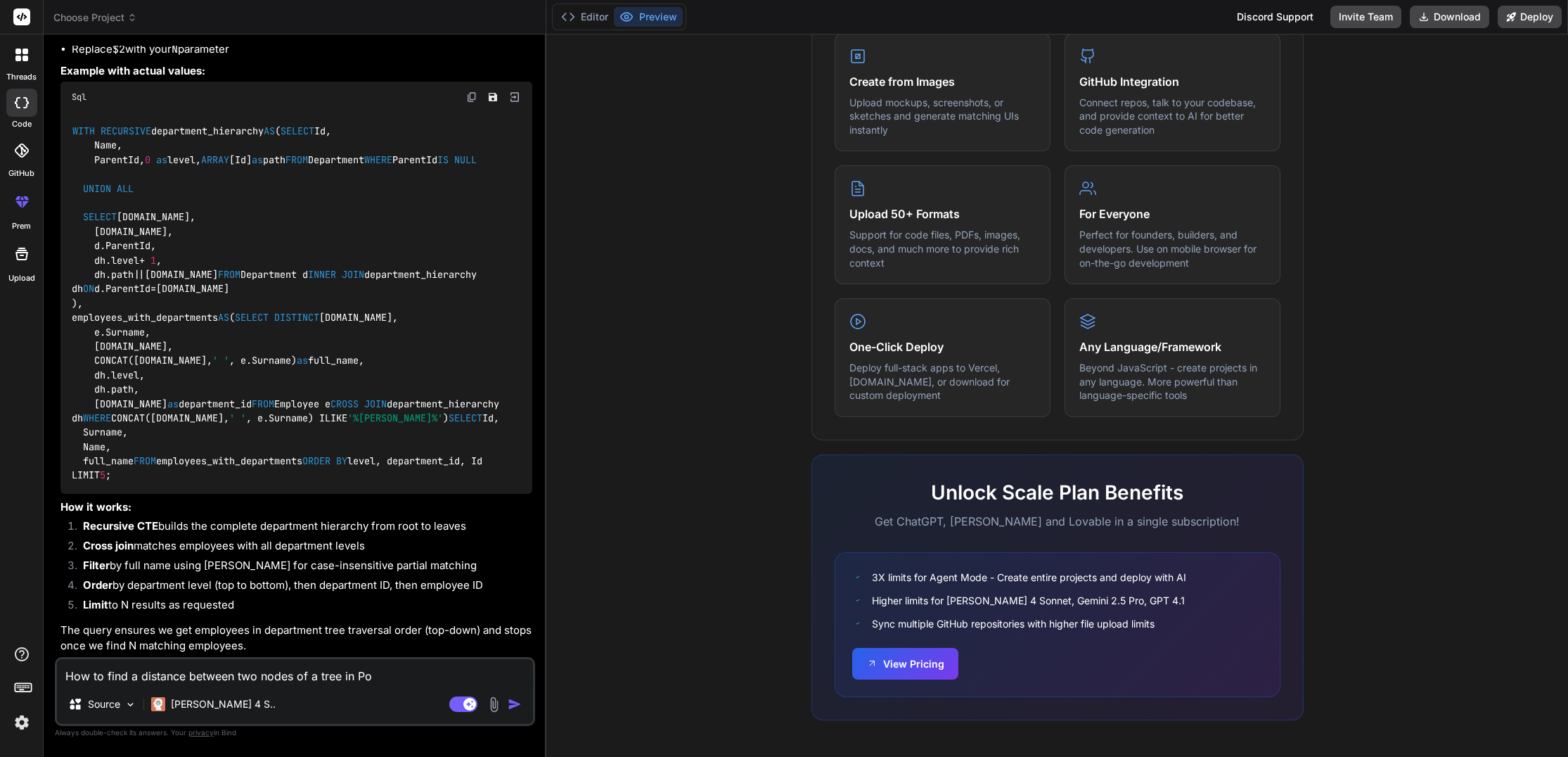
type textarea "x"
type textarea "How to find a distance between two nodes of a tree in Post"
type textarea "x"
type textarea "How to find a distance between two nodes of a tree in Postg"
type textarea "x"
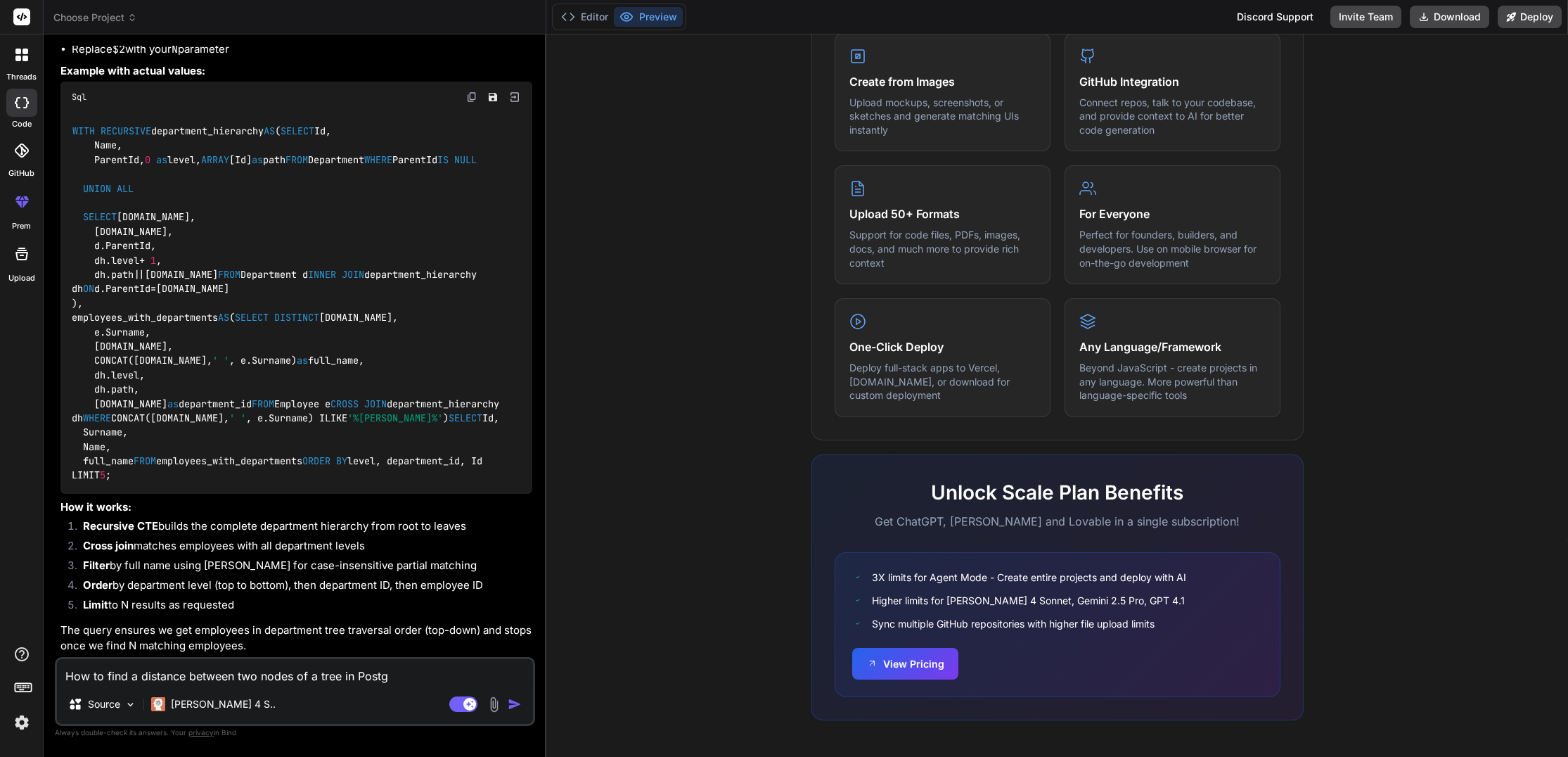
type textarea "How to find a distance between two nodes of a tree in Postgr"
type textarea "x"
type textarea "How to find a distance between two nodes of a tree in [GEOGRAPHIC_DATA]"
type textarea "x"
type textarea "How to find a distance between two nodes of a tree in PostgreS"
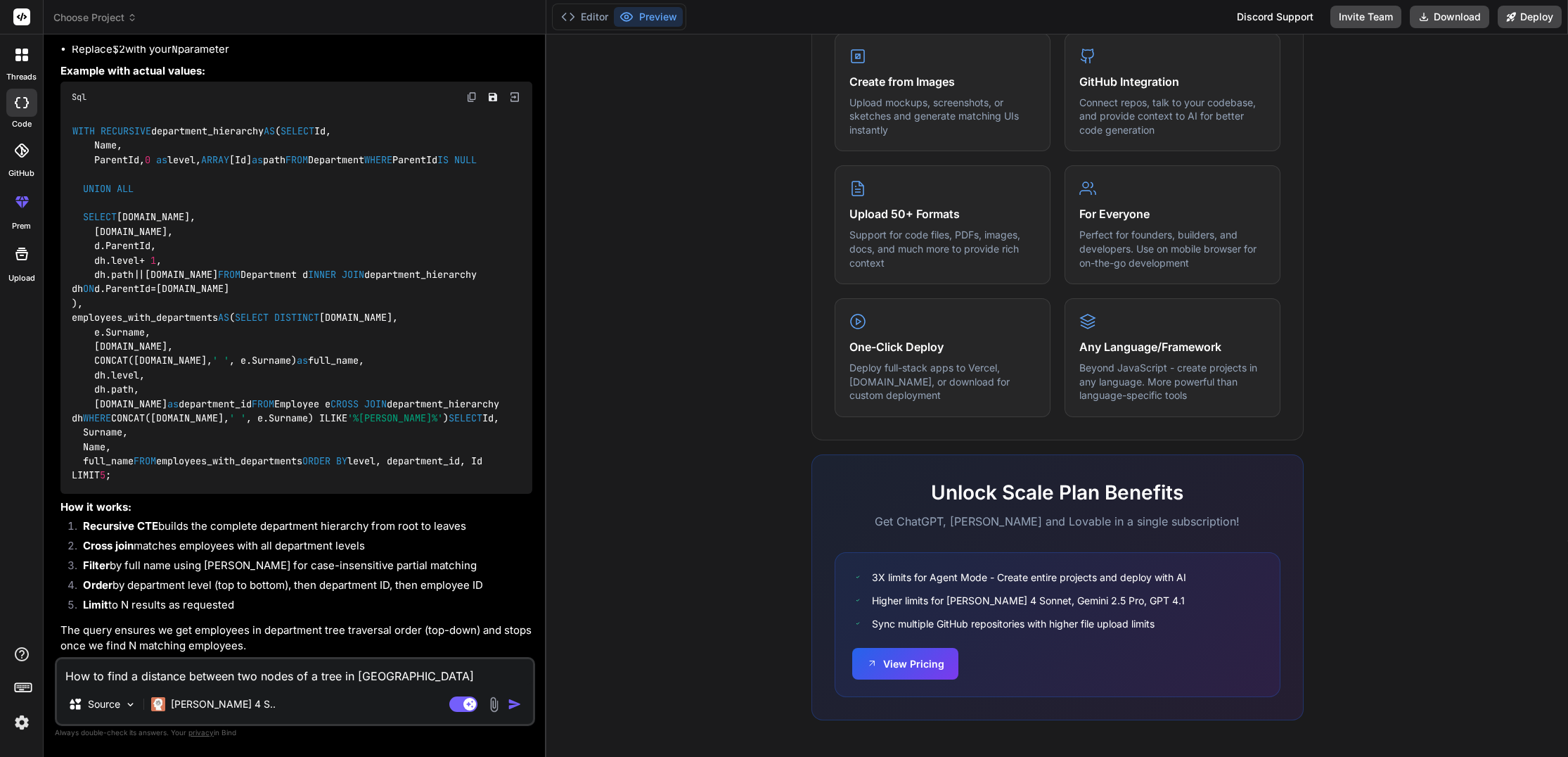
type textarea "x"
type textarea "How to find a distance between two nodes of a tree in PostgreSQ"
type textarea "x"
type textarea "How to find a distance between two nodes of a tree in PostgreSQL"
type textarea "x"
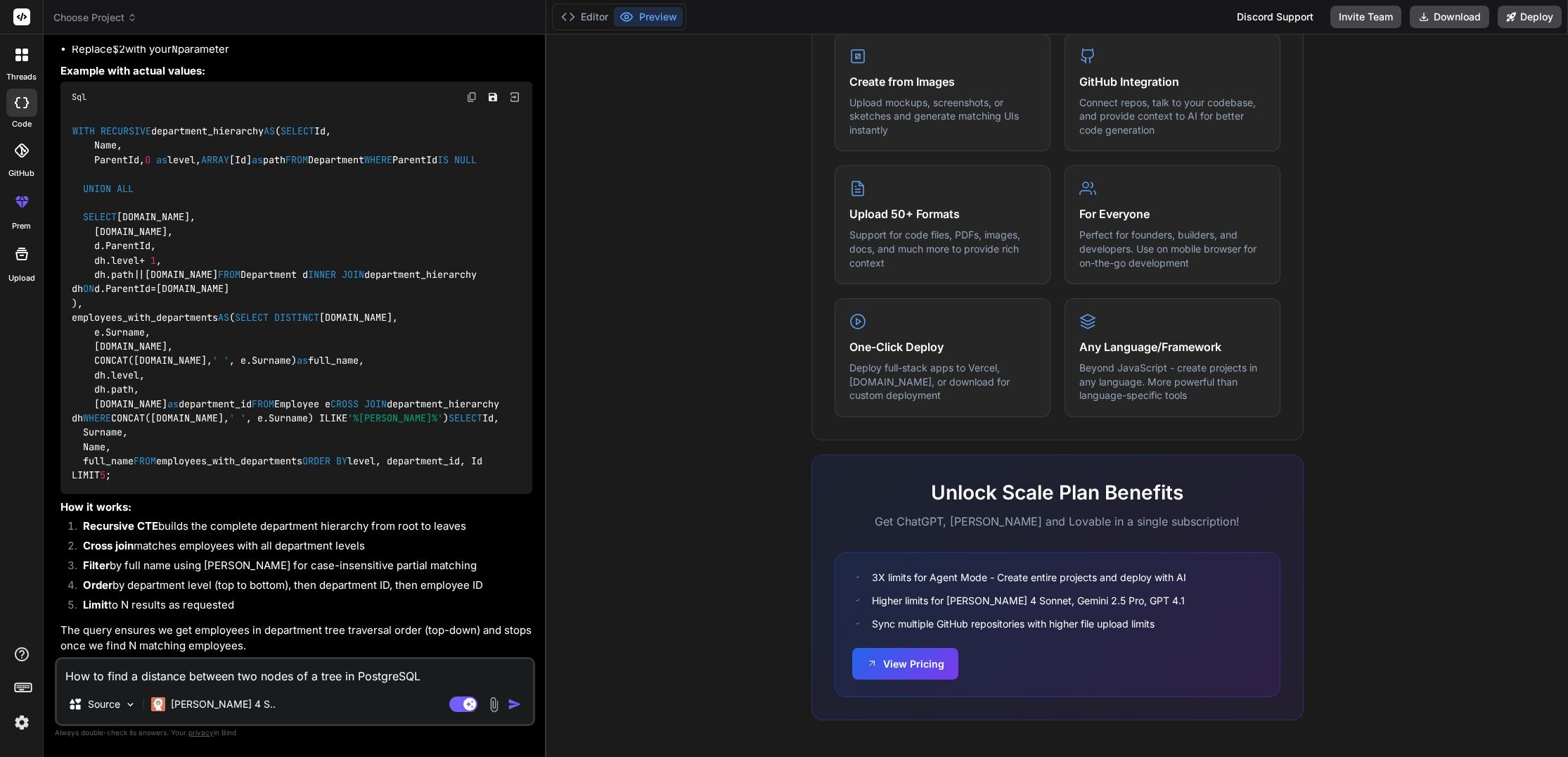
type textarea "How to find a distance between two nodes of a tree in PostgreSQL."
type textarea "x"
type textarea "How to find a distance between two nodes of a tree in PostgreSQL."
type textarea "x"
type textarea "How to find a distance between two nodes of a tree in PostgreSQL. T"
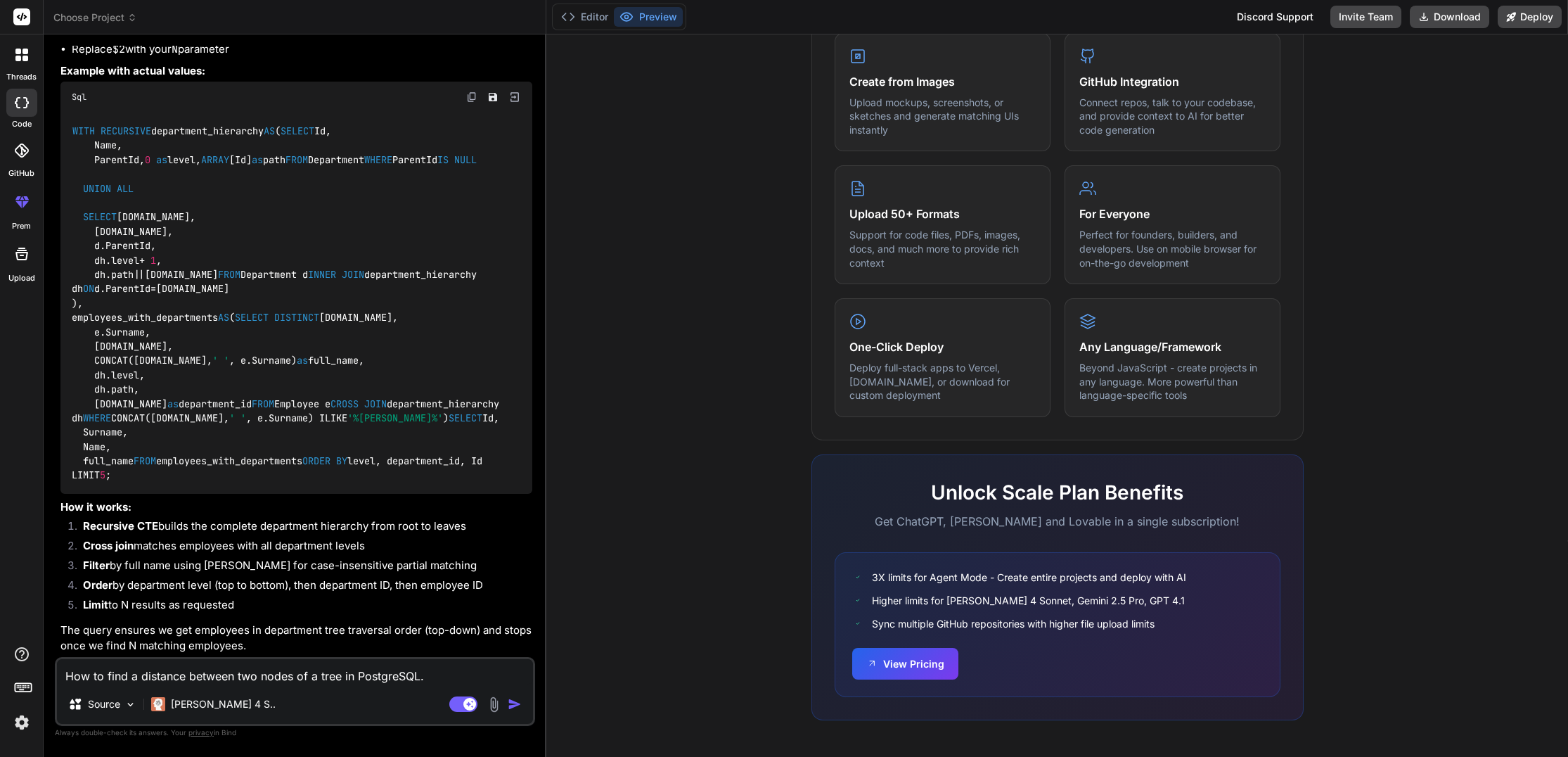
type textarea "x"
type textarea "How to find a distance between two nodes of a tree in PostgreSQL. Th"
type textarea "x"
type textarea "How to find a distance between two nodes of a tree in PostgreSQL. Thr"
type textarea "x"
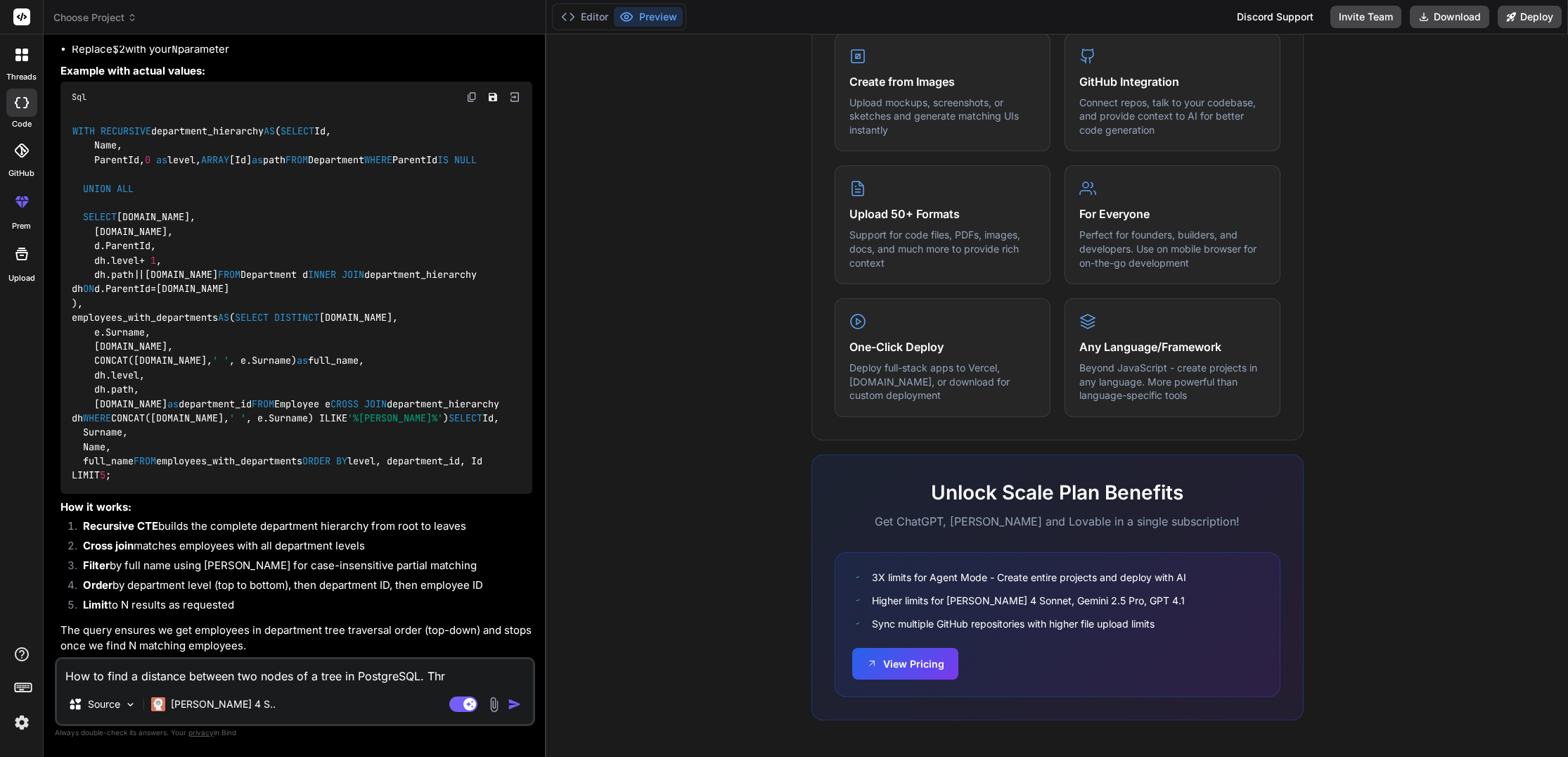
type textarea "How to find a distance between two nodes of a tree in PostgreSQL. Th"
type textarea "x"
type textarea "How to find a distance between two nodes of a tree in PostgreSQL. The"
type textarea "x"
type textarea "How to find a distance between two nodes of a tree in PostgreSQL. The"
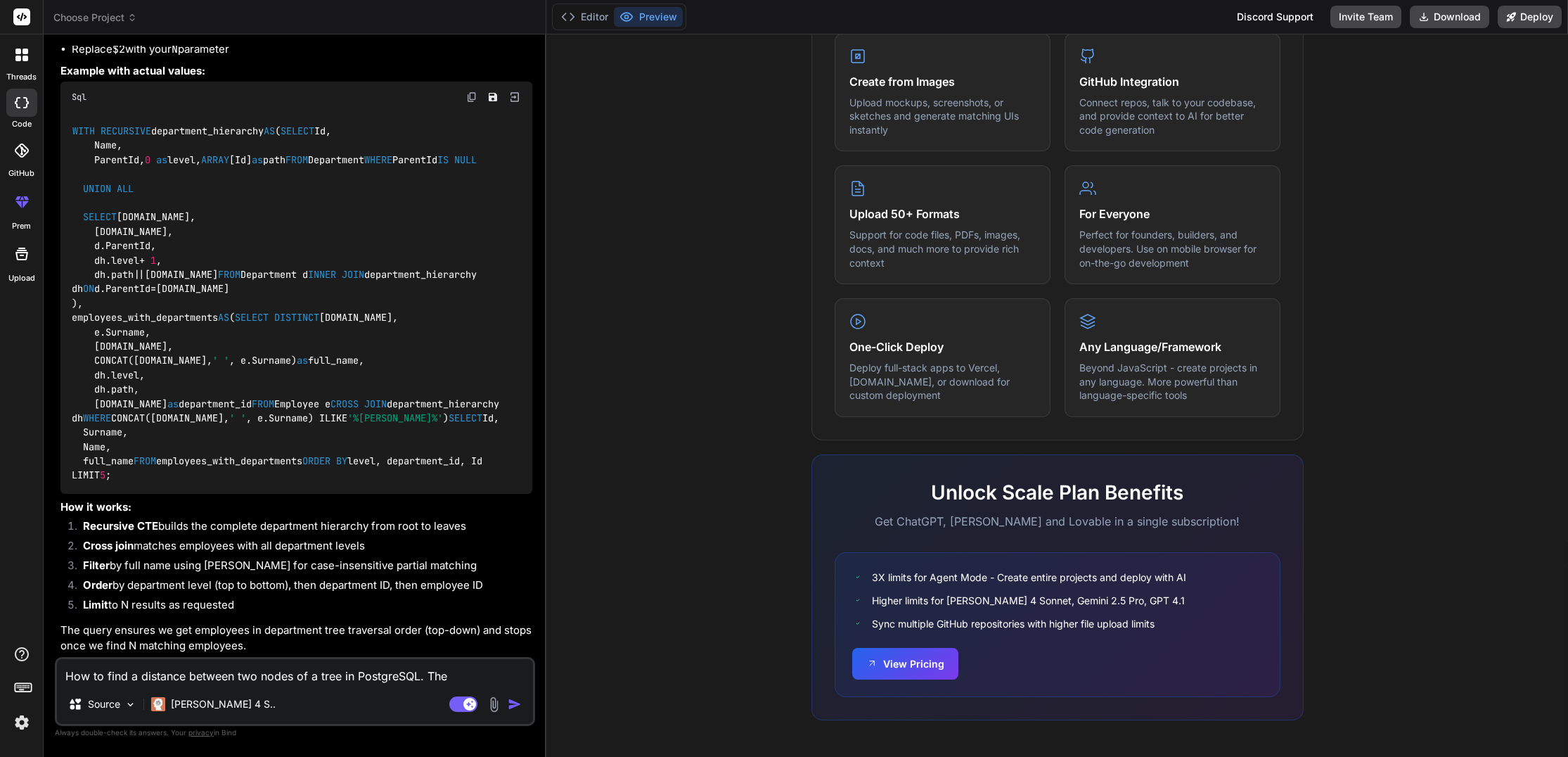
type textarea "x"
type textarea "How to find a distance between two nodes of a tree in PostgreSQL. The t"
type textarea "x"
type textarea "How to find a distance between two nodes of a tree in PostgreSQL. The ta"
type textarea "x"
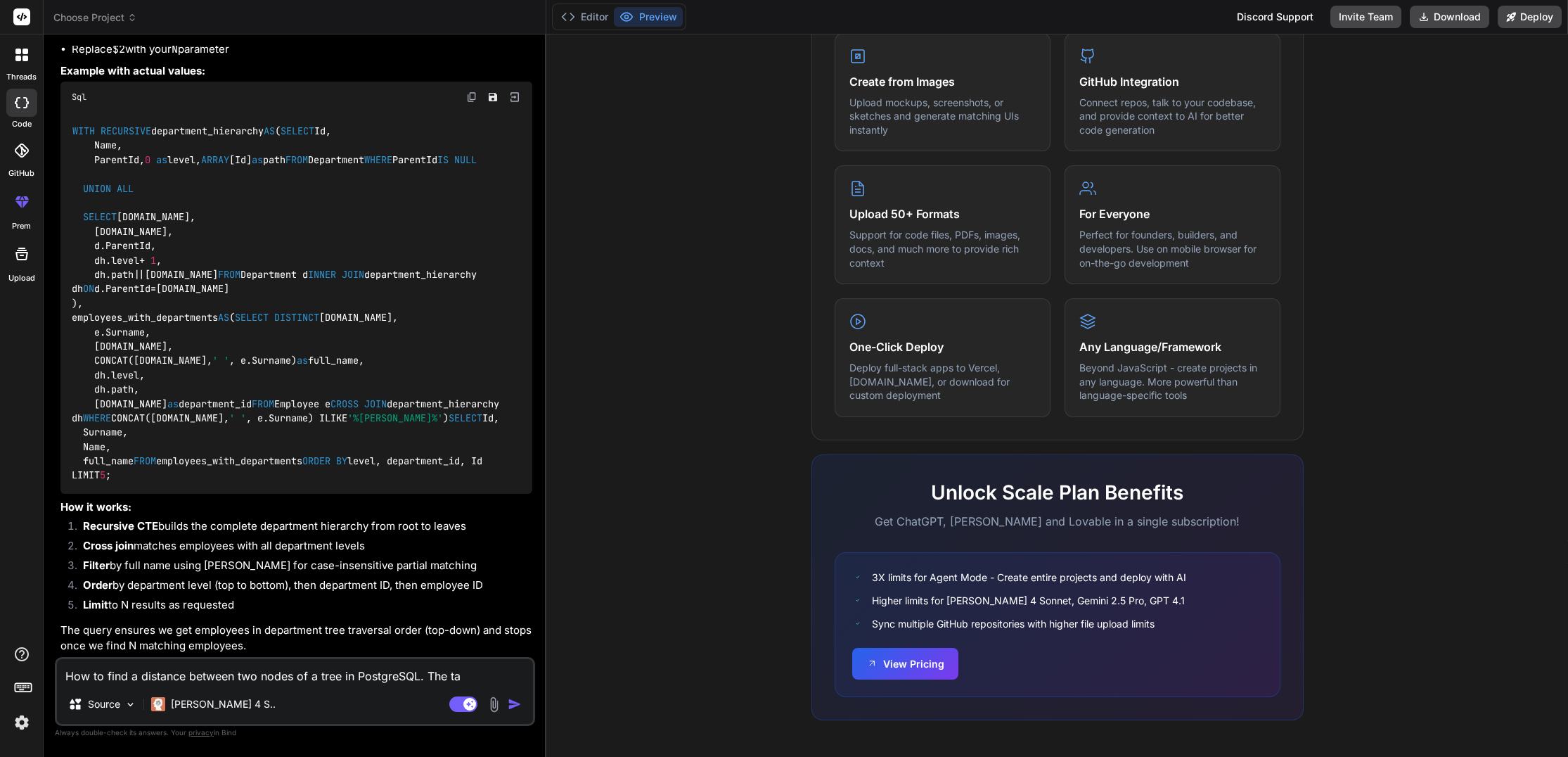
type textarea "How to find a distance between two nodes of a tree in PostgreSQL. The tab"
type textarea "x"
type textarea "How to find a distance between two nodes of a tree in PostgreSQL. The tabl"
type textarea "x"
type textarea "How to find a distance between two nodes of a tree in PostgreSQL. The table"
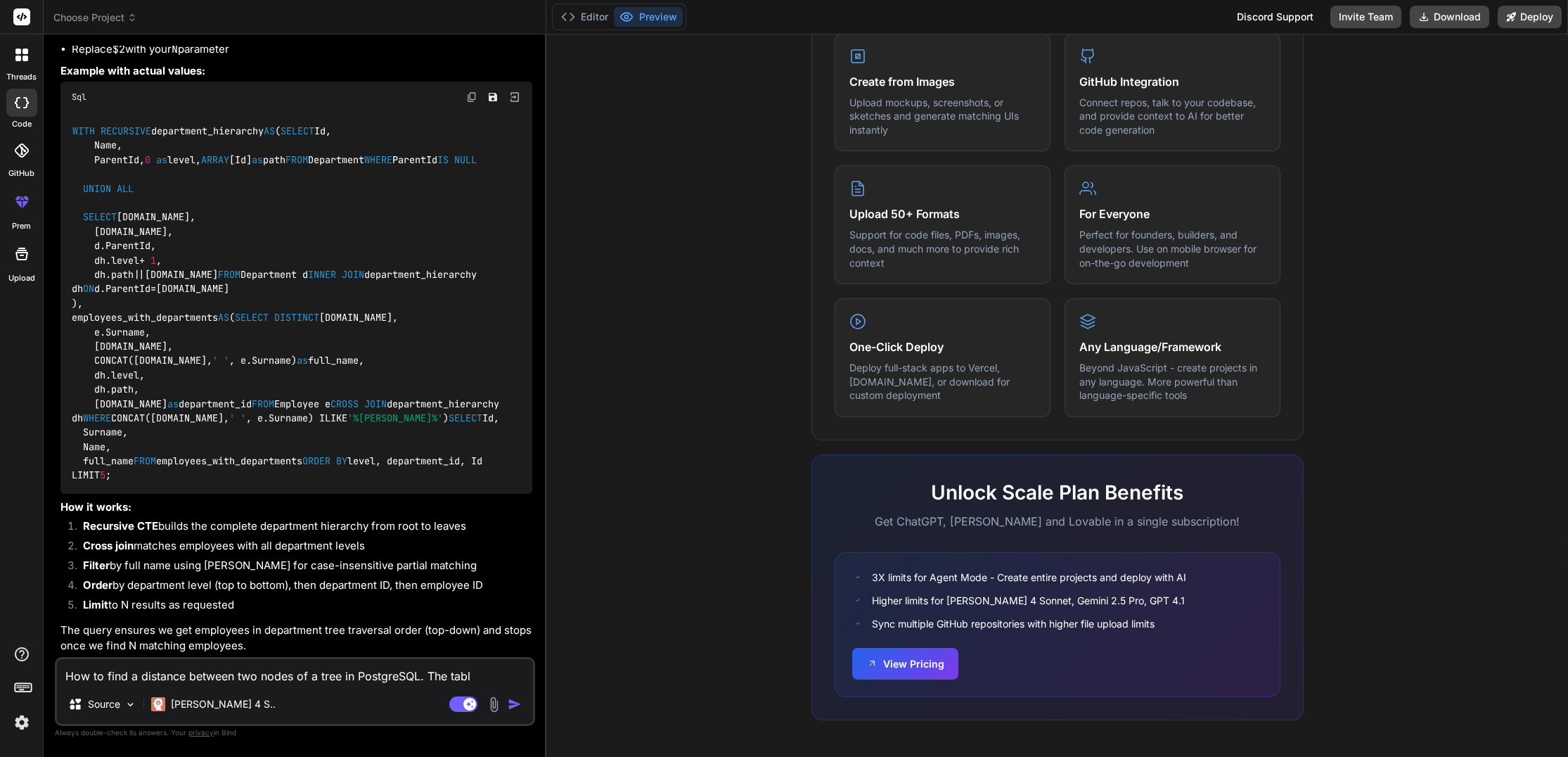
type textarea "x"
type textarea "How to find a distance between two nodes of a tree in PostgreSQL. The table"
type textarea "x"
type textarea "How to find a distance between two nodes of a tree in PostgreSQL. The table C"
type textarea "x"
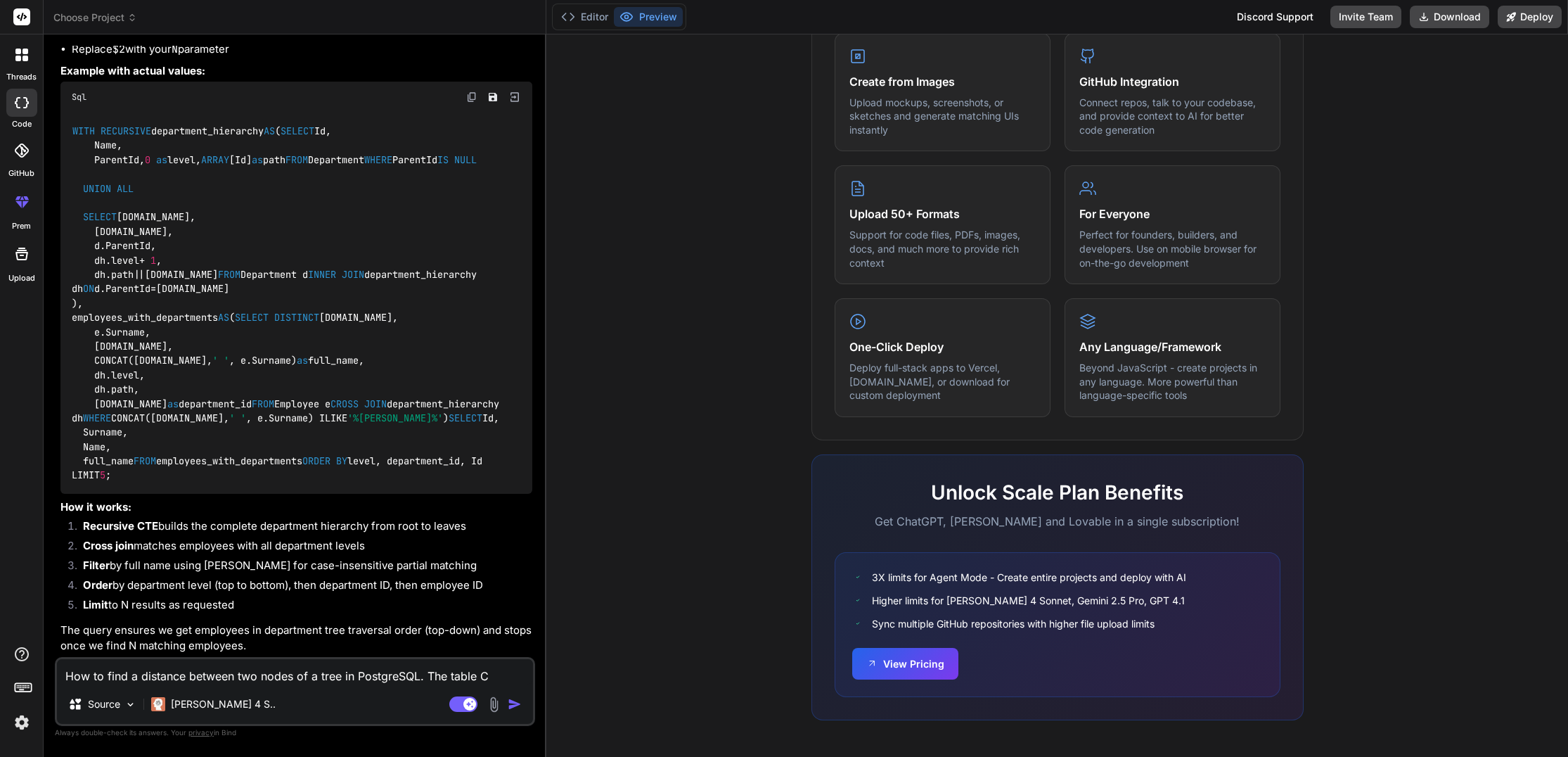
type textarea "How to find a distance between two nodes of a tree in PostgreSQL. The table Co"
type textarea "x"
type textarea "How to find a distance between two nodes of a tree in PostgreSQL. The table Com"
type textarea "x"
type textarea "How to find a distance between two nodes of a tree in PostgreSQL. The table Comp"
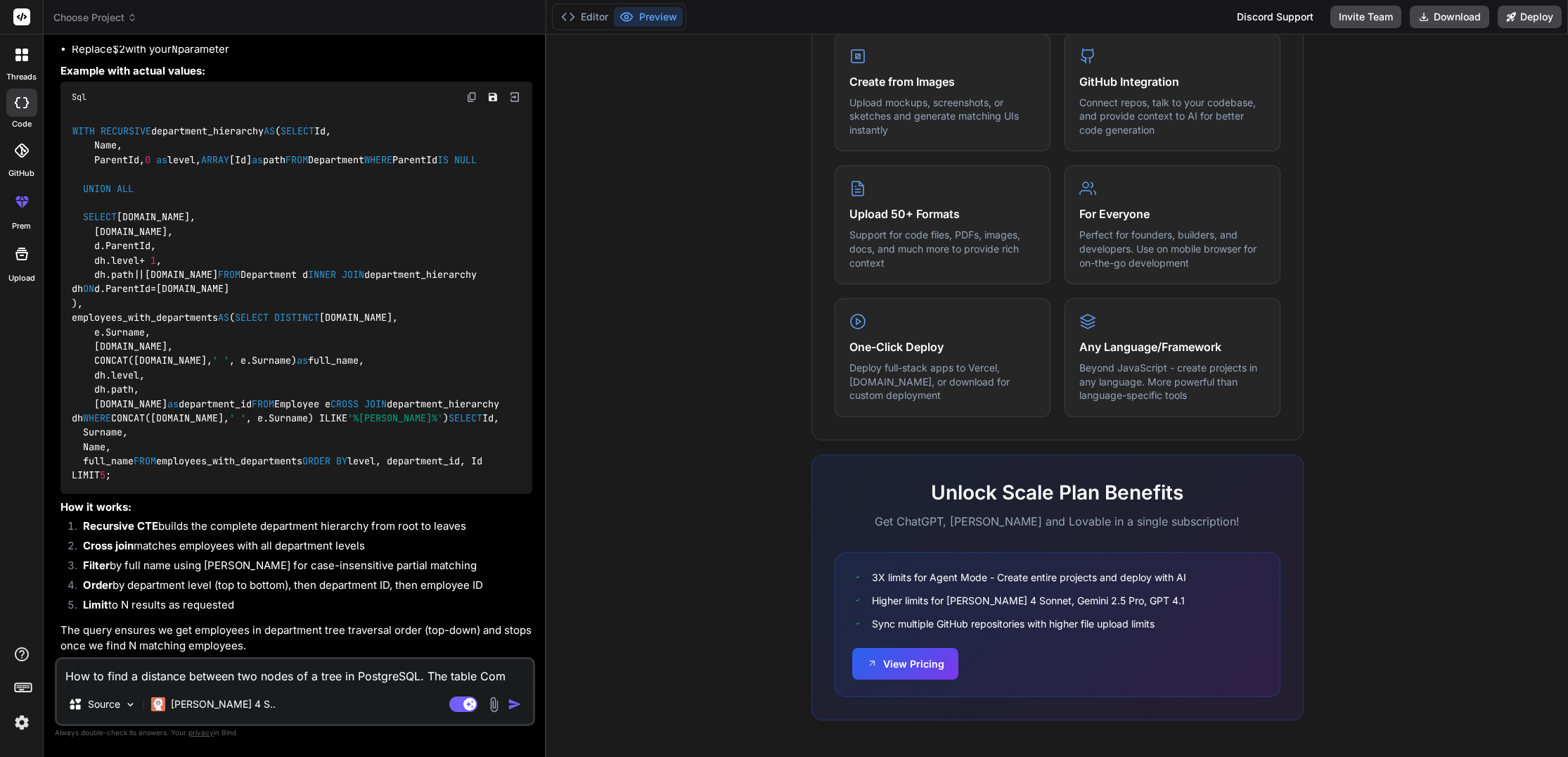
type textarea "x"
type textarea "How to find a distance between two nodes of a tree in PostgreSQL. The table Com…"
type textarea "x"
type textarea "How to find a distance between two nodes of a tree in PostgreSQL. The table Com…"
type textarea "x"
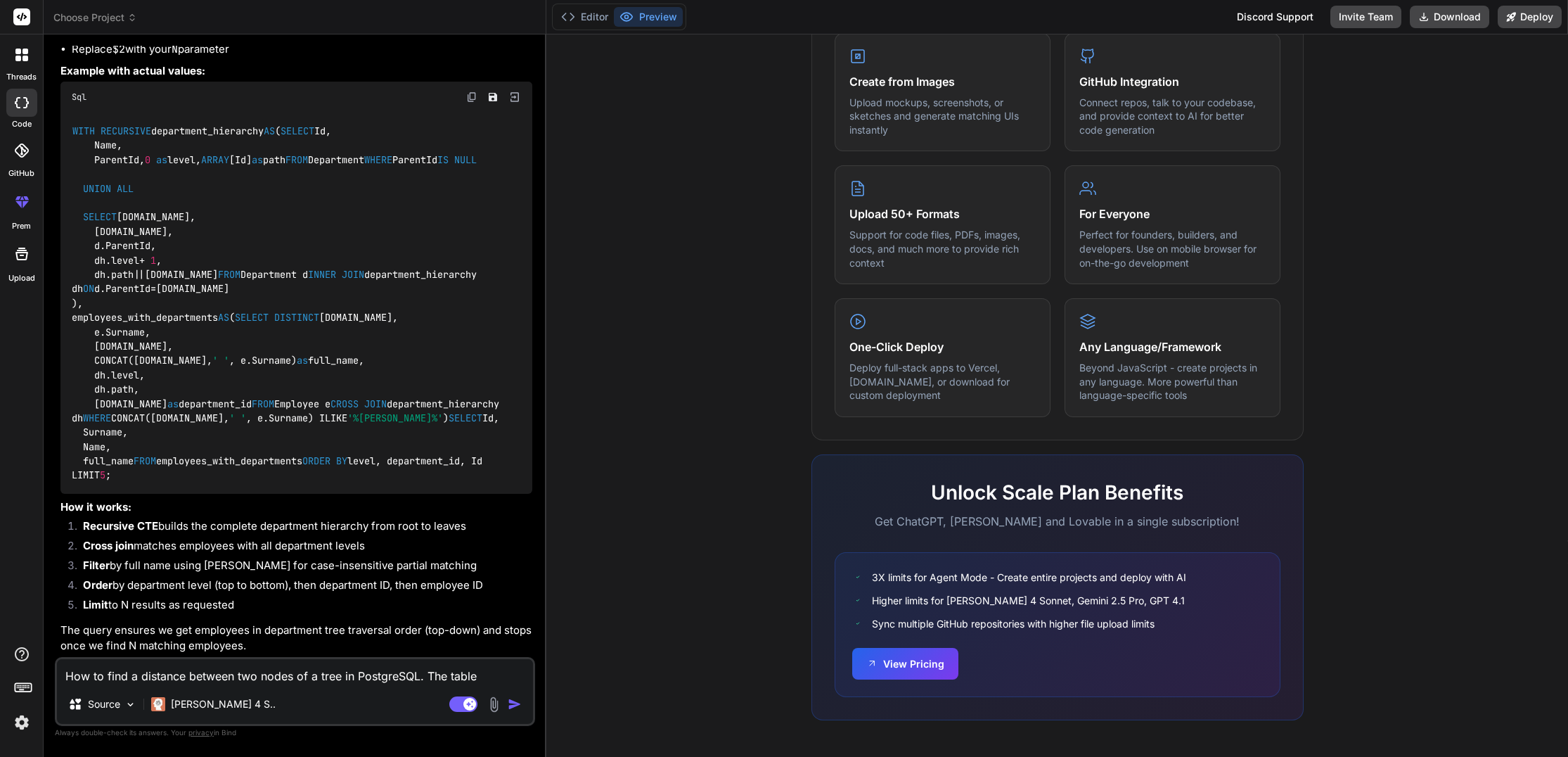
type textarea "How to find a distance between two nodes of a tree in PostgreSQL. The table Com…"
type textarea "x"
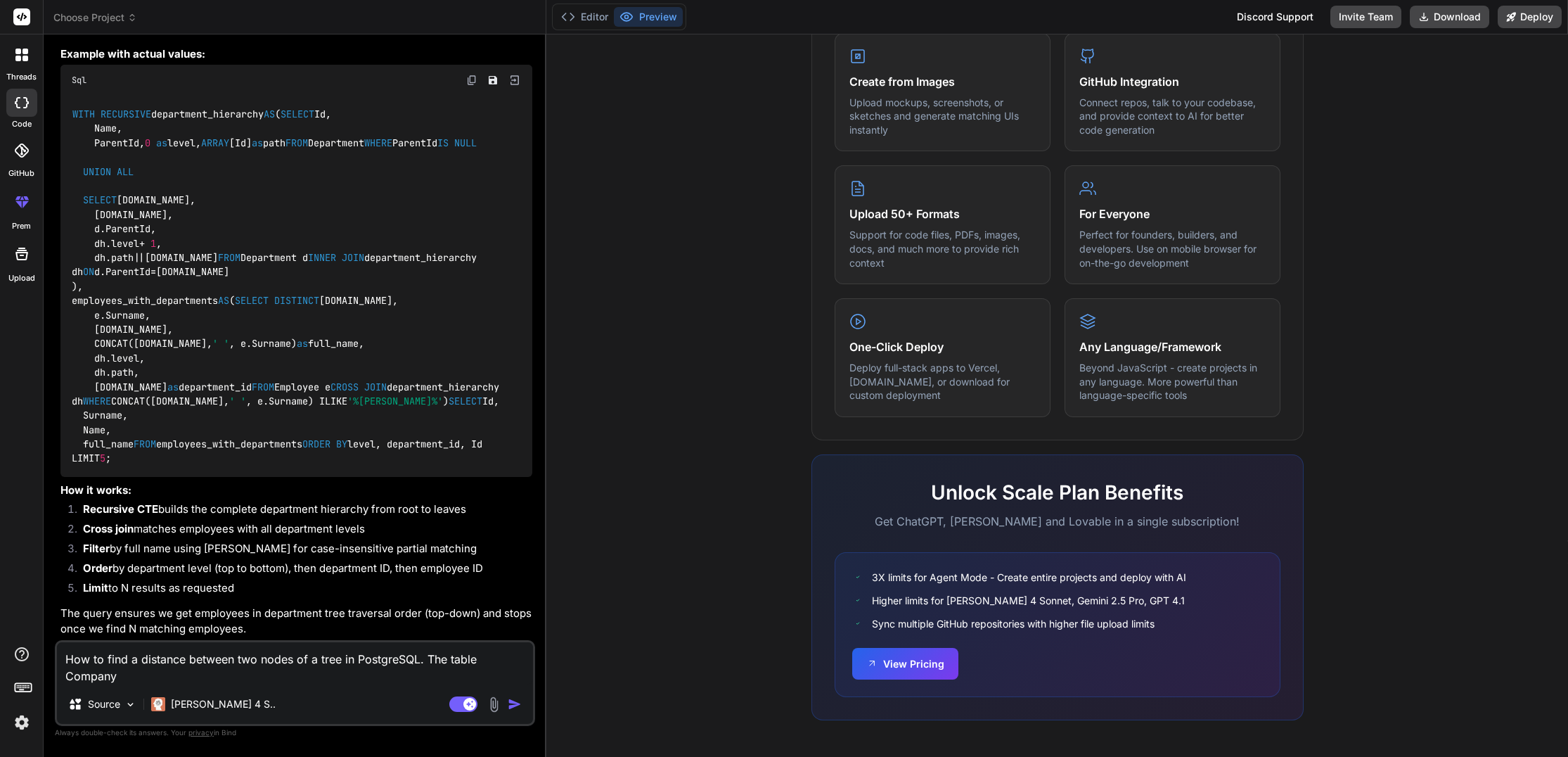
type textarea "How to find a distance between two nodes of a tree in PostgreSQL. The table Com…"
type textarea "x"
type textarea "How to find a distance between two nodes of a tree in PostgreSQL. The table Com…"
type textarea "x"
type textarea "How to find a distance between two nodes of a tree in PostgreSQL. The table Com…"
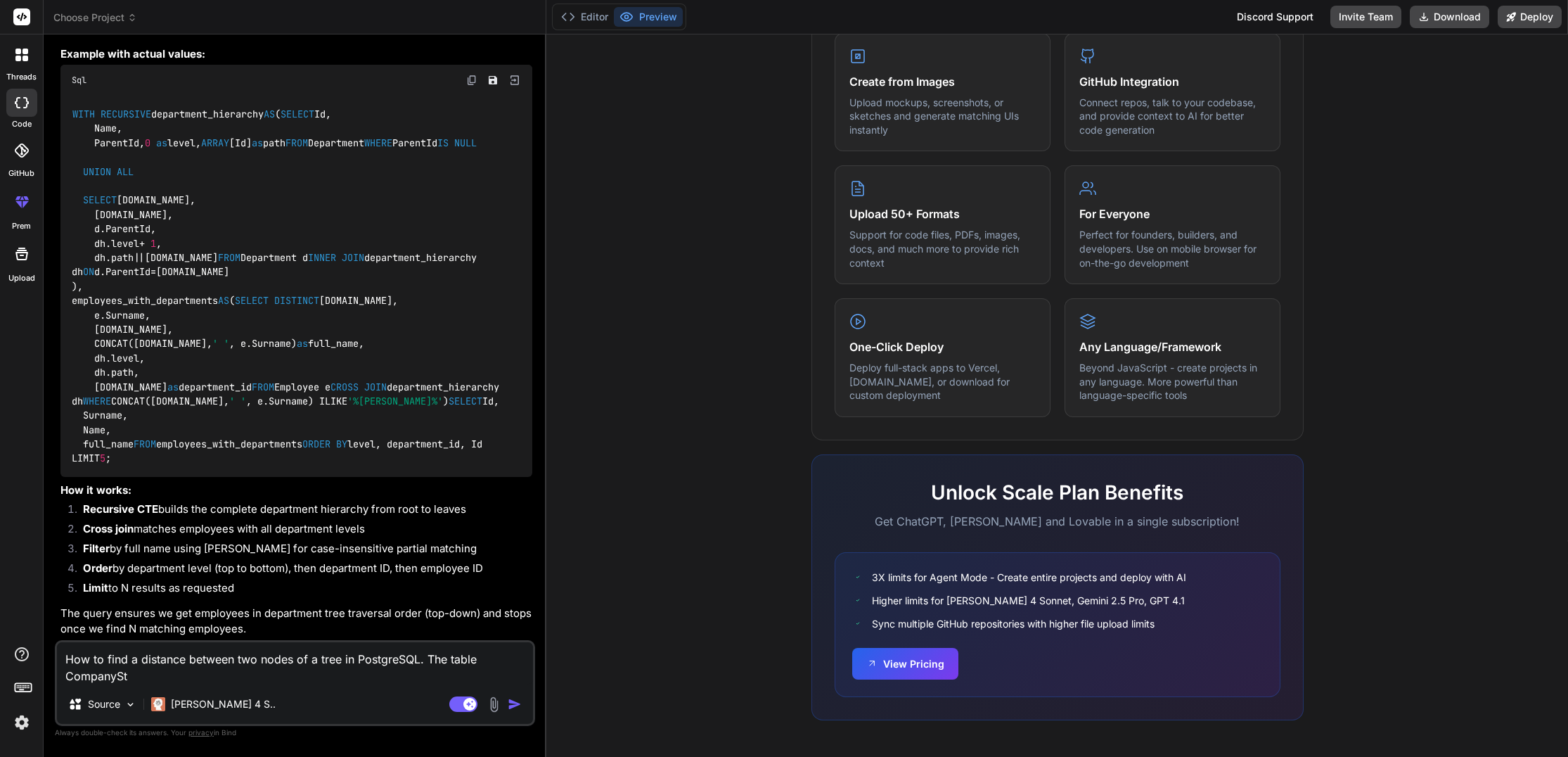
type textarea "x"
type textarea "How to find a distance between two nodes of a tree in PostgreSQL. The table Com…"
type textarea "x"
type textarea "How to find a distance between two nodes of a tree in PostgreSQL. The table Com…"
type textarea "x"
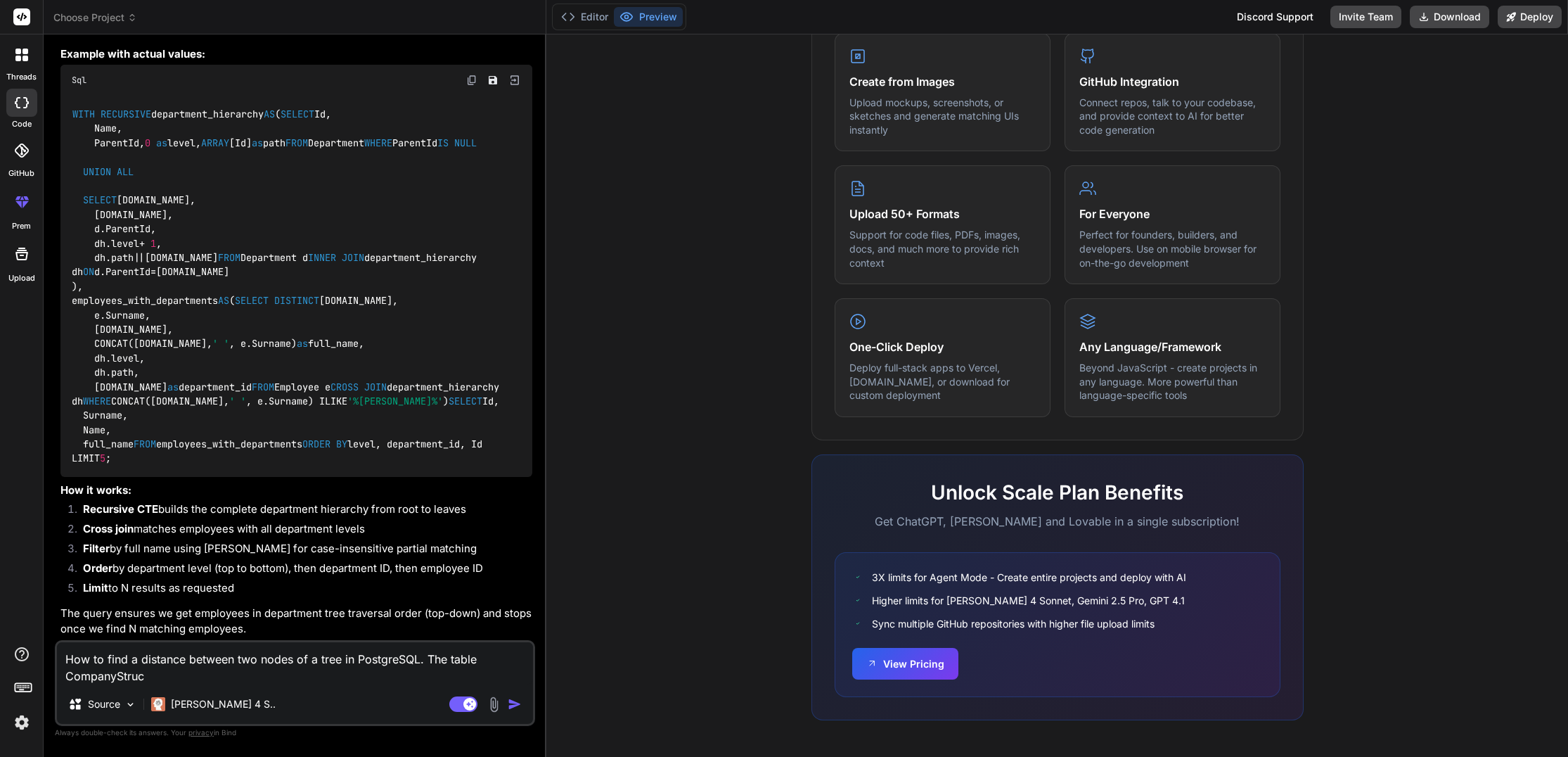
type textarea "How to find a distance between two nodes of a tree in PostgreSQL. The table Com…"
type textarea "x"
type textarea "How to find a distance between two nodes of a tree in PostgreSQL. The table Com…"
type textarea "x"
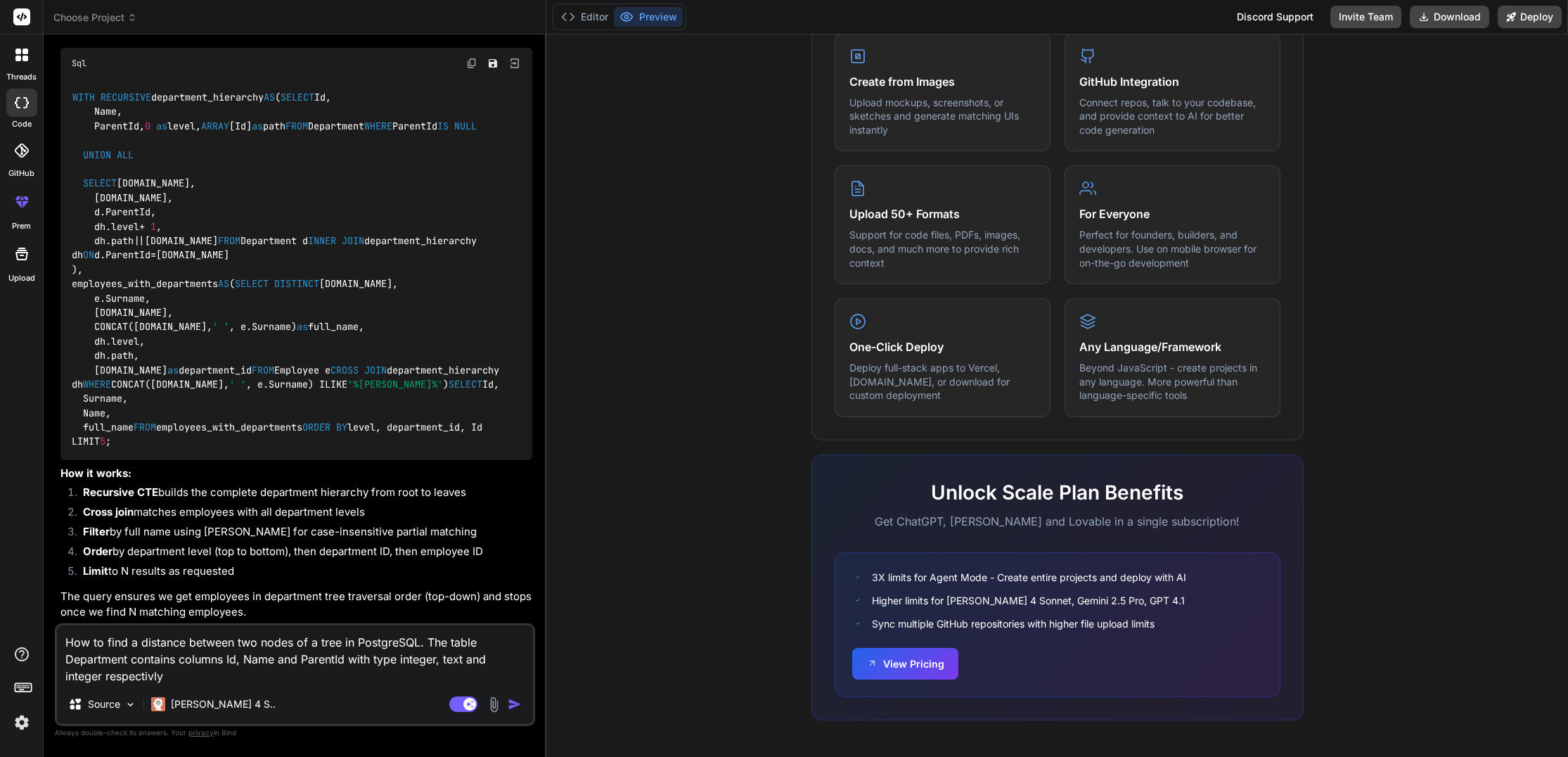
paste textarea "."
click at [426, 637] on textarea "How to find a distance between two nodes of a tree in PostgreSQL. The table Dep…" at bounding box center [295, 655] width 476 height 59
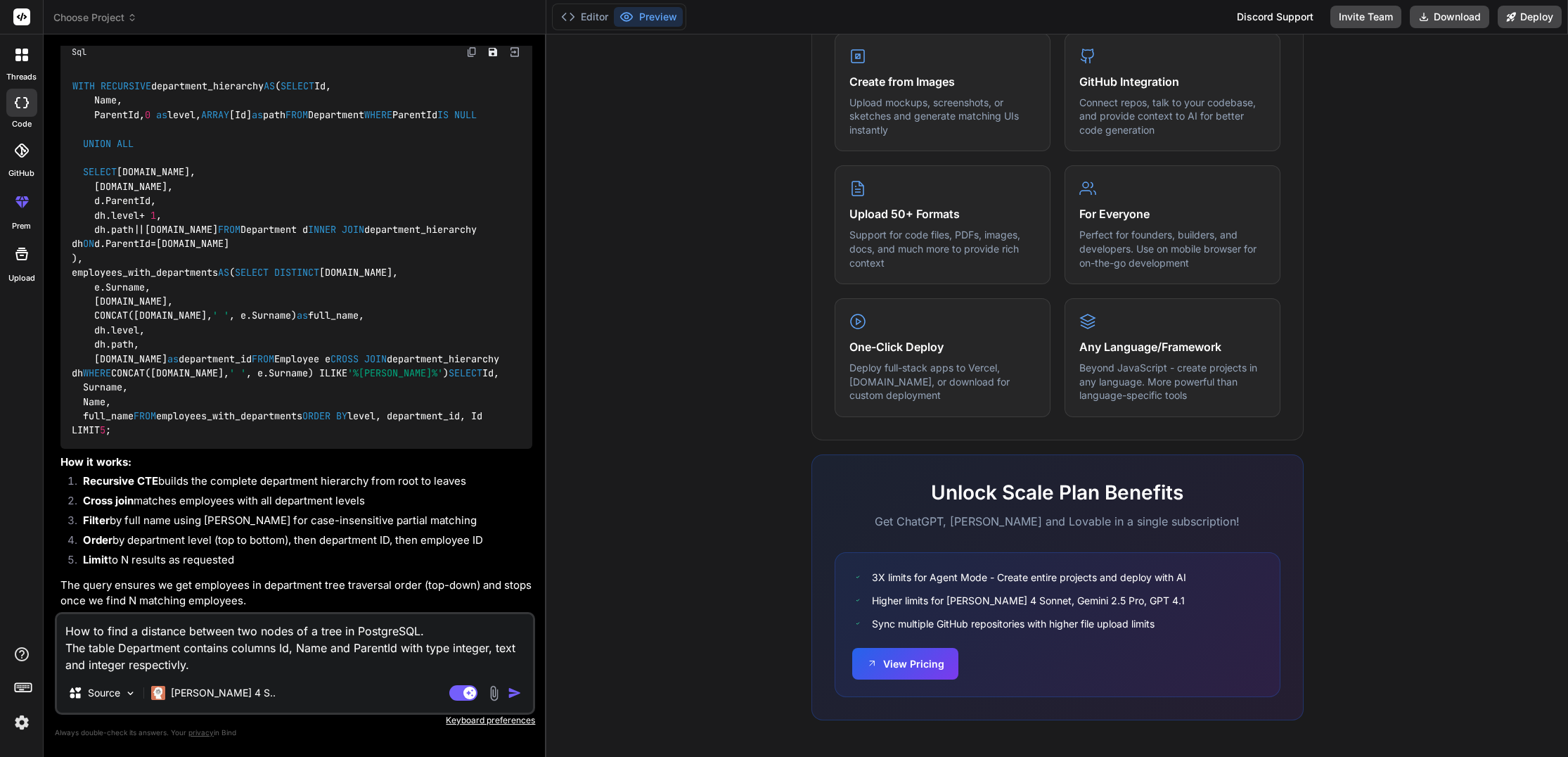
drag, startPoint x: 445, startPoint y: 633, endPoint x: -8, endPoint y: 630, distance: 453.0
click at [0, 630] on html "threads code GitHub prem Upload Choose Project Created with Pixso. Bind AI Web …" at bounding box center [784, 378] width 1568 height 757
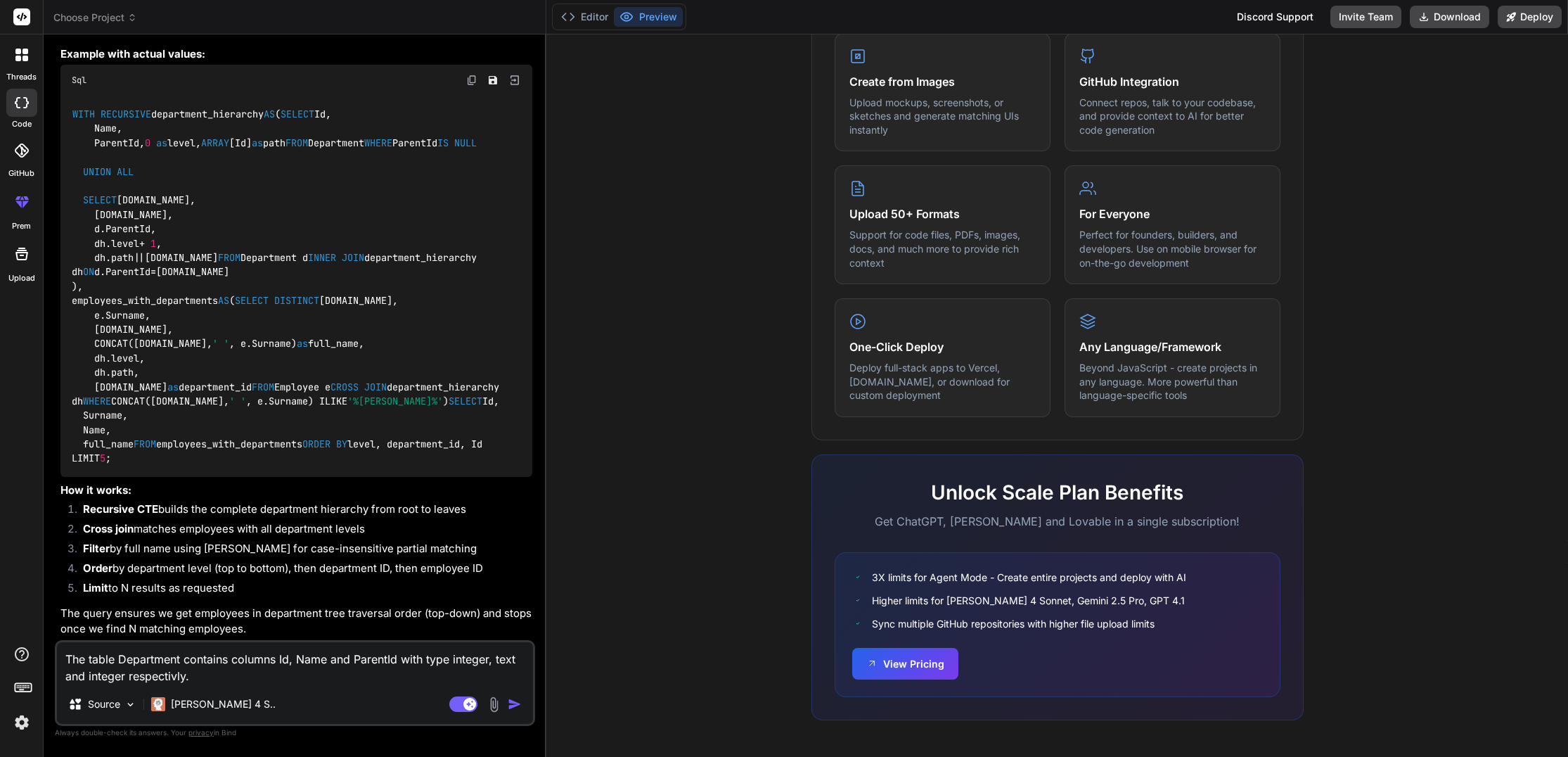
click at [232, 673] on textarea "The table Department contains columns Id, Name and ParentId with type integer, …" at bounding box center [295, 663] width 476 height 42
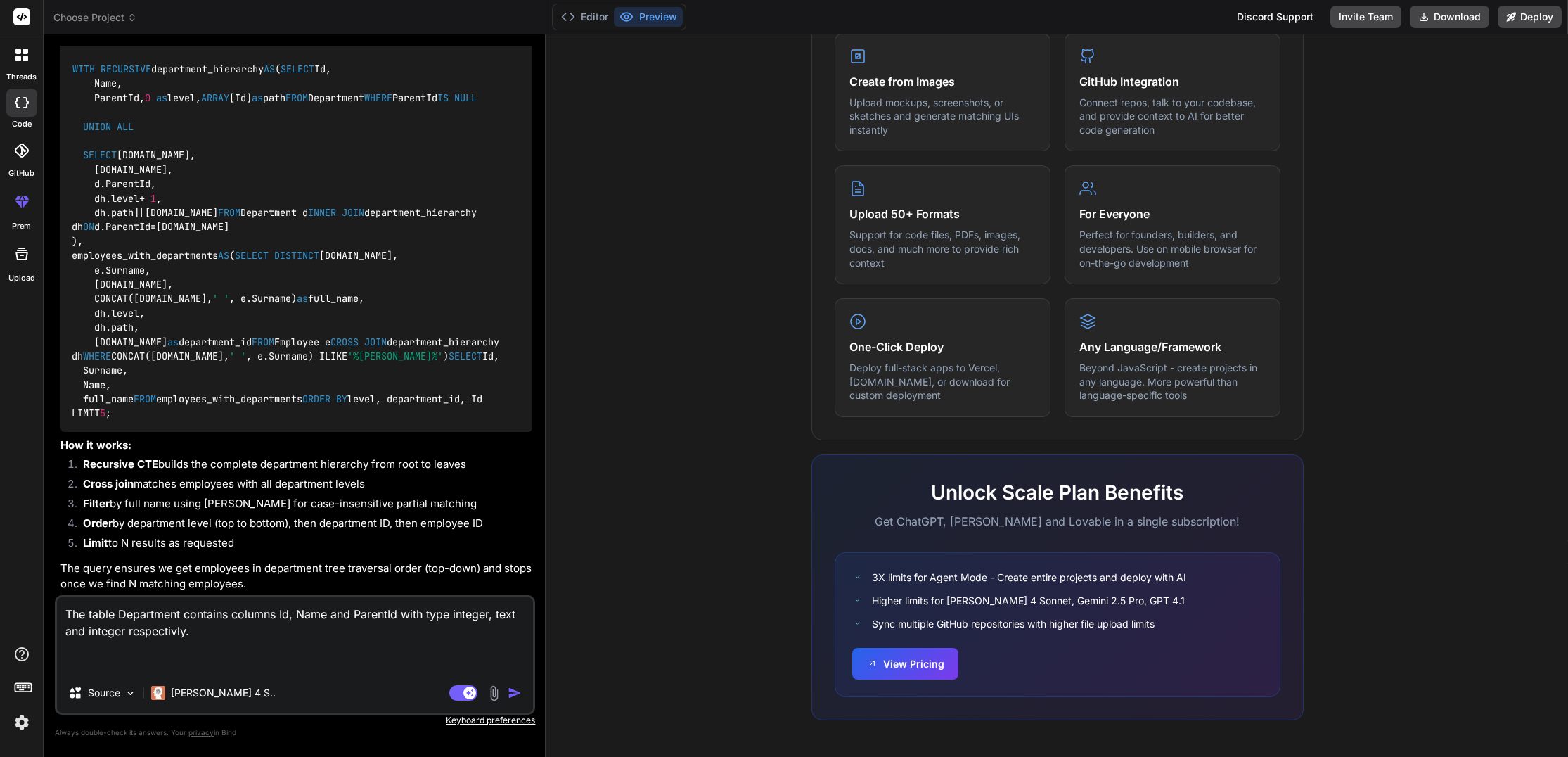
paste textarea "How to find a distance between two nodes of a tree in PostgreSQL."
click at [78, 610] on textarea "The table Department contains columns Id, Name and ParentId with type integer, …" at bounding box center [295, 635] width 476 height 76
click at [246, 615] on textarea "There is a table Department contains columns Id, Name and ParentId with type in…" at bounding box center [295, 635] width 476 height 76
click at [246, 614] on textarea "There is a table Department contains columns Id, Name and ParentId with type in…" at bounding box center [295, 635] width 476 height 76
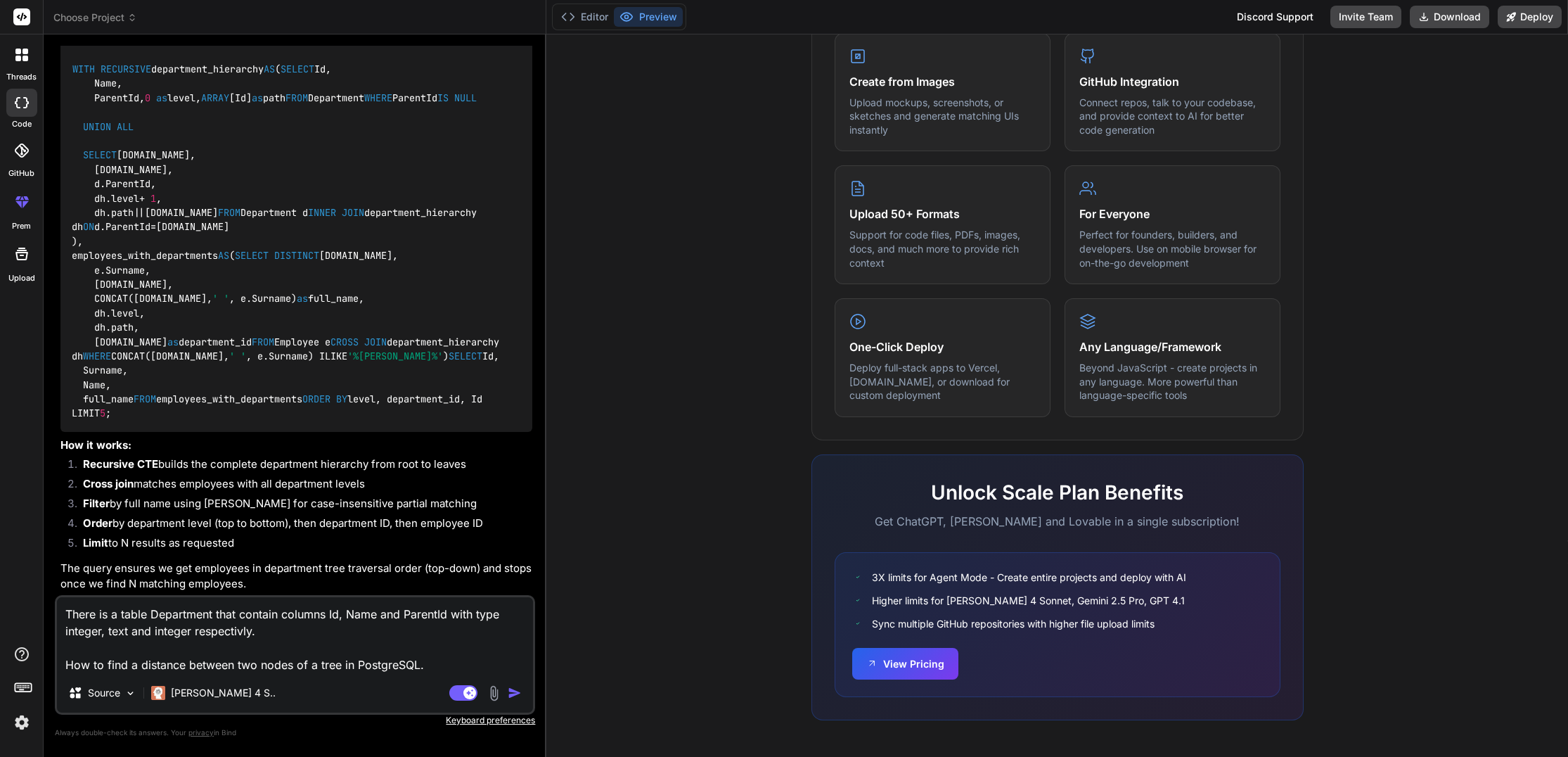
drag, startPoint x: 67, startPoint y: 610, endPoint x: 278, endPoint y: 639, distance: 213.0
click at [278, 639] on textarea "There is a table Department that contain columns Id, Name and ParentId with typ…" at bounding box center [295, 635] width 476 height 76
paste textarea "containing columns Id, Name and ParentId with types integer, text and integer r…"
drag, startPoint x: 445, startPoint y: 626, endPoint x: 266, endPoint y: 626, distance: 179.0
click at [266, 626] on textarea "There is a table Department containing columns Id, Name and ParentId with types…" at bounding box center [295, 635] width 476 height 76
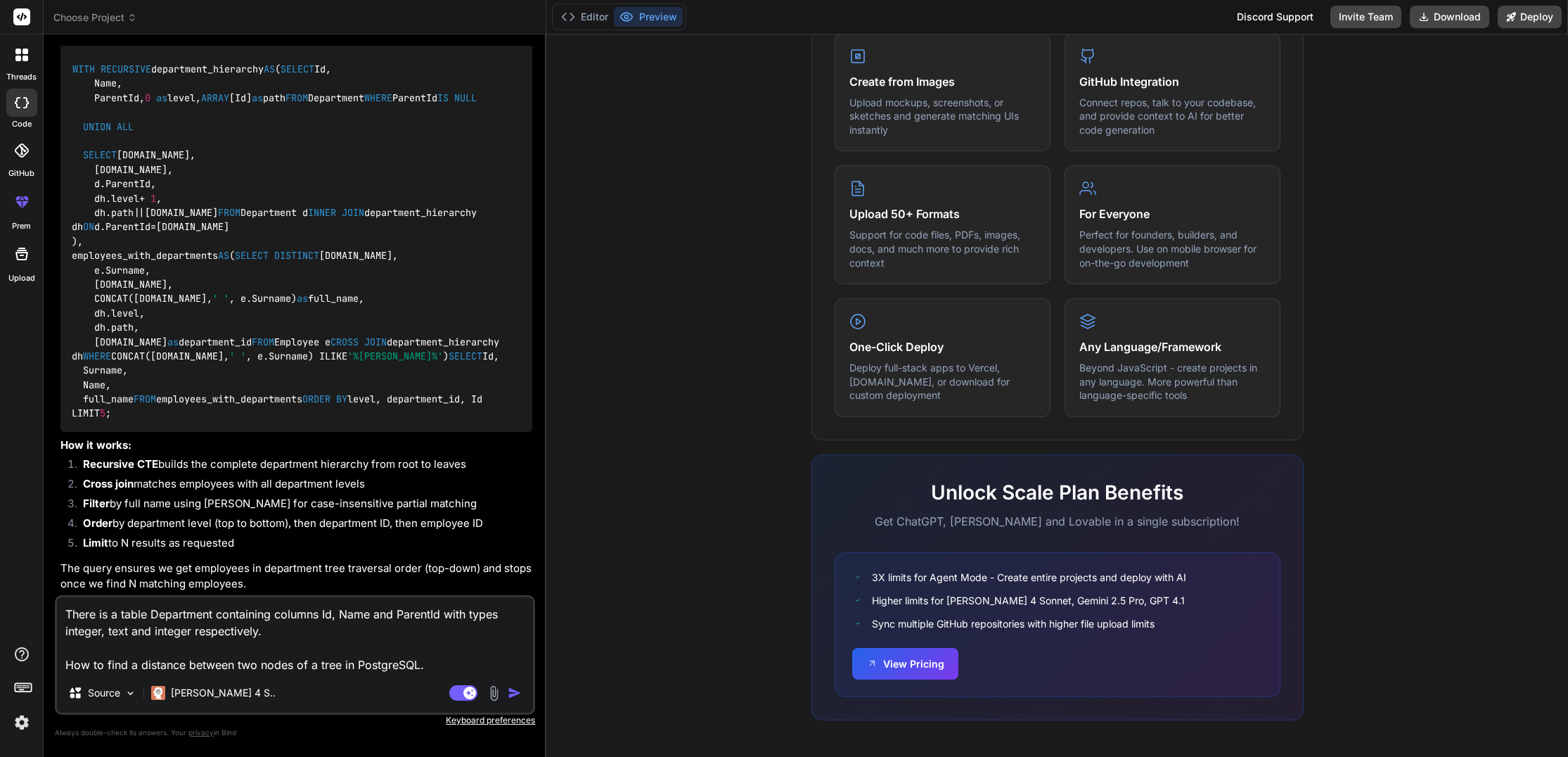
paste textarea "This table is a set of trees, where the "Id" field is the node identifier and t…"
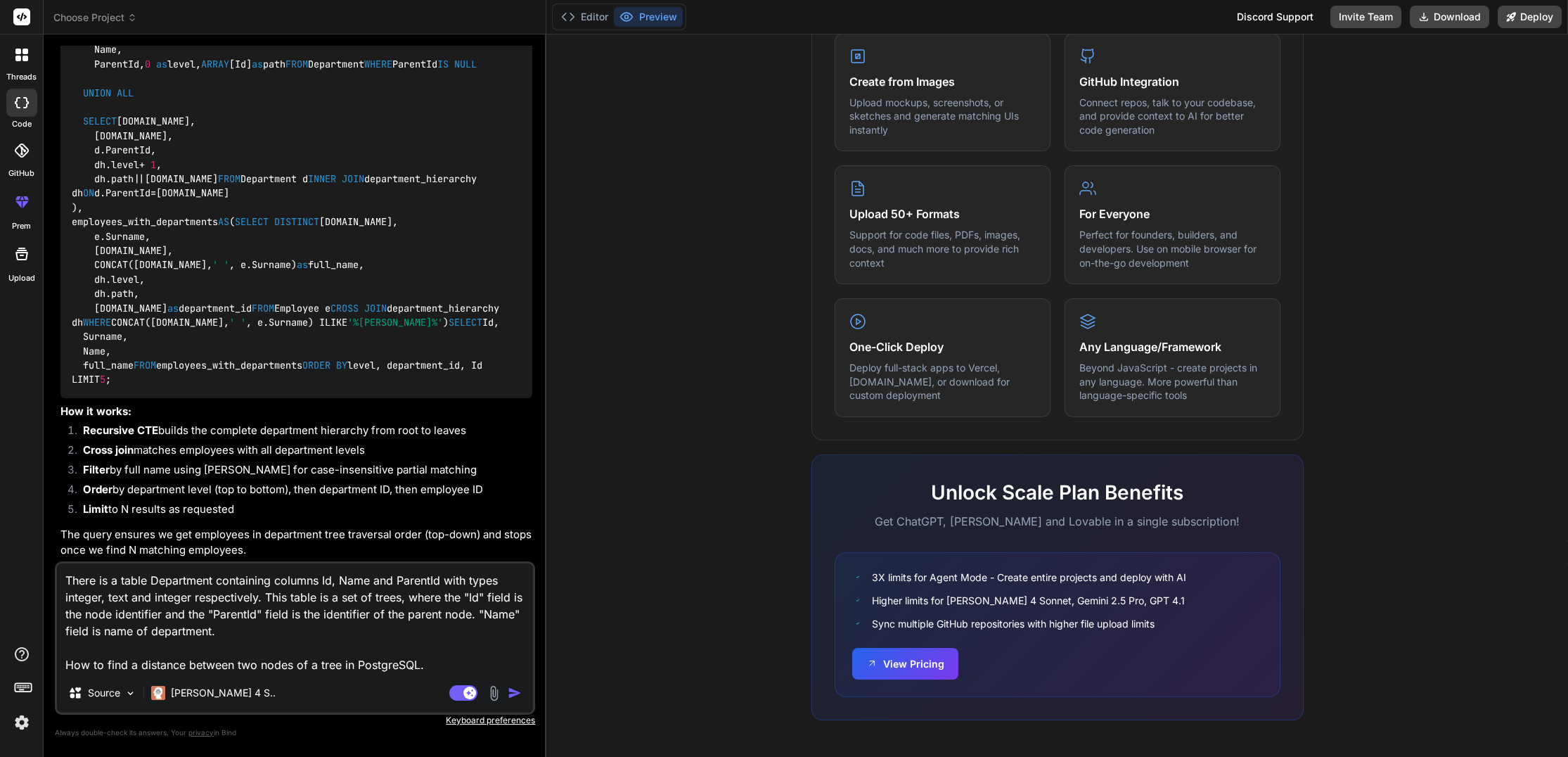
click at [342, 664] on textarea "There is a table Department containing columns Id, Name and ParentId with types…" at bounding box center [295, 618] width 476 height 110
drag, startPoint x: 309, startPoint y: 666, endPoint x: 340, endPoint y: 663, distance: 31.1
click at [340, 663] on textarea "There is a table Department containing columns Id, Name and ParentId with types…" at bounding box center [295, 618] width 476 height 110
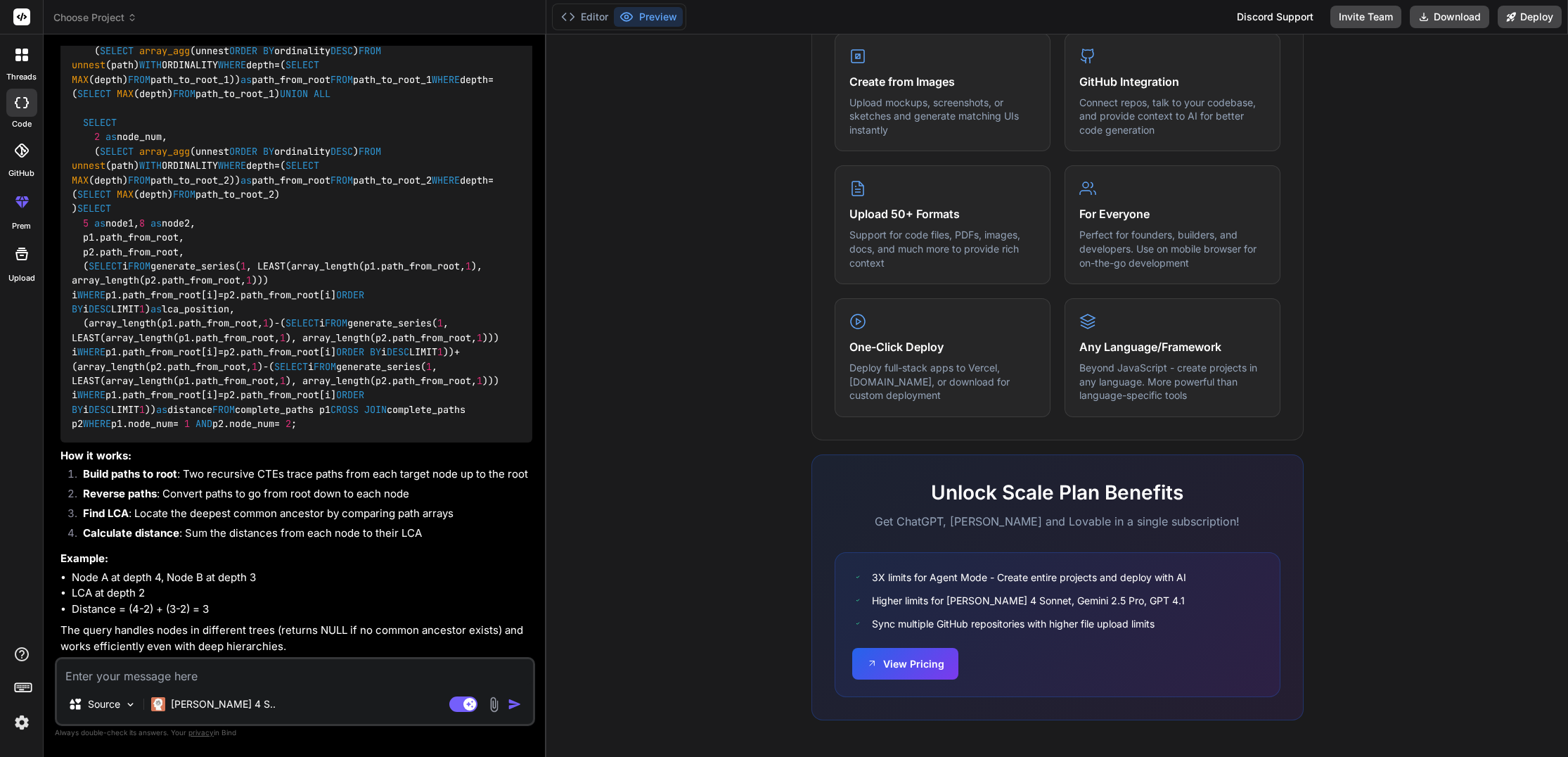
scroll to position [3626, 0]
